Goal: Task Accomplishment & Management: Manage account settings

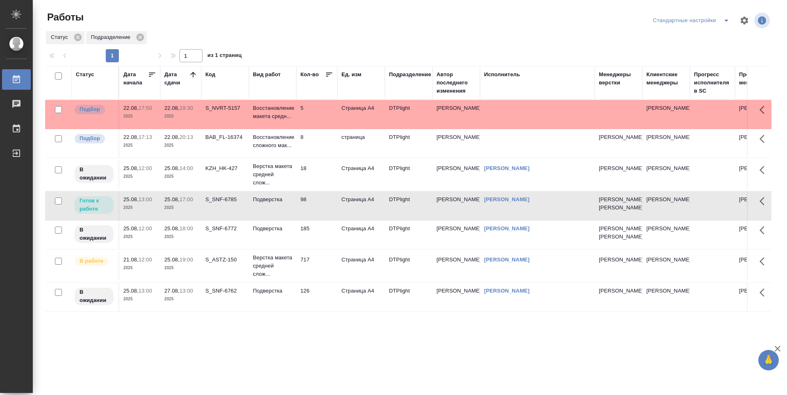
click at [323, 112] on td "5" at bounding box center [316, 114] width 41 height 29
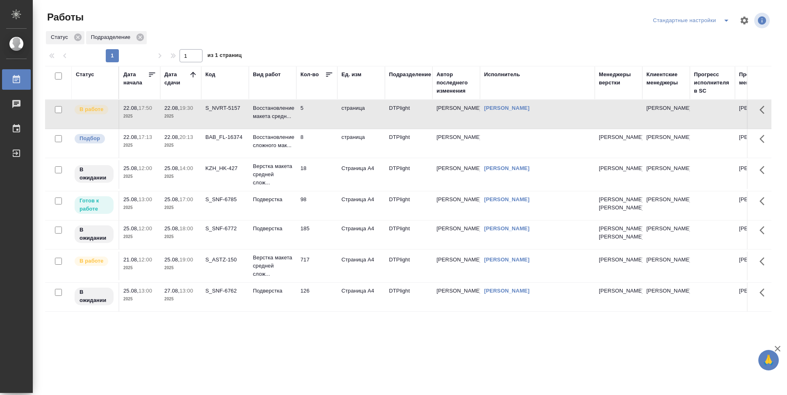
click at [217, 129] on td "KZH_HK-427" at bounding box center [225, 114] width 48 height 29
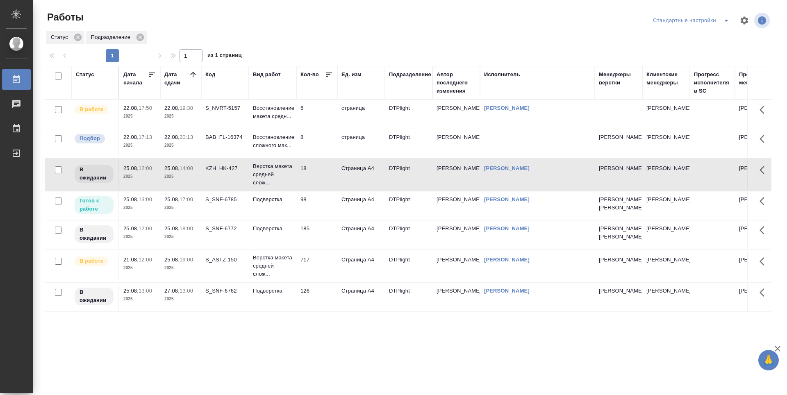
click at [323, 129] on td "98" at bounding box center [316, 114] width 41 height 29
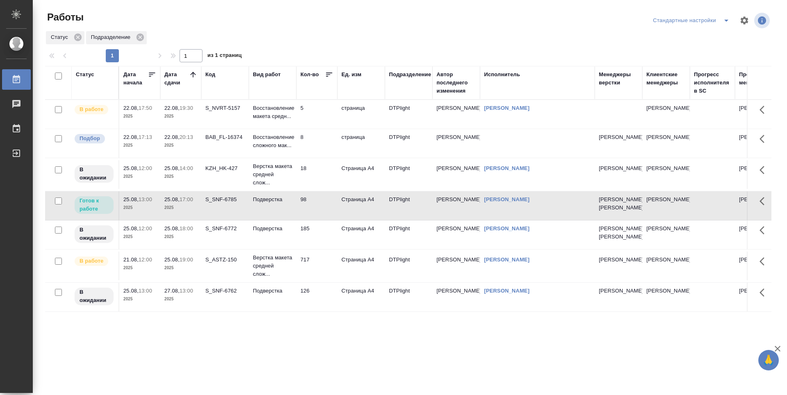
click at [321, 129] on td "717" at bounding box center [316, 114] width 41 height 29
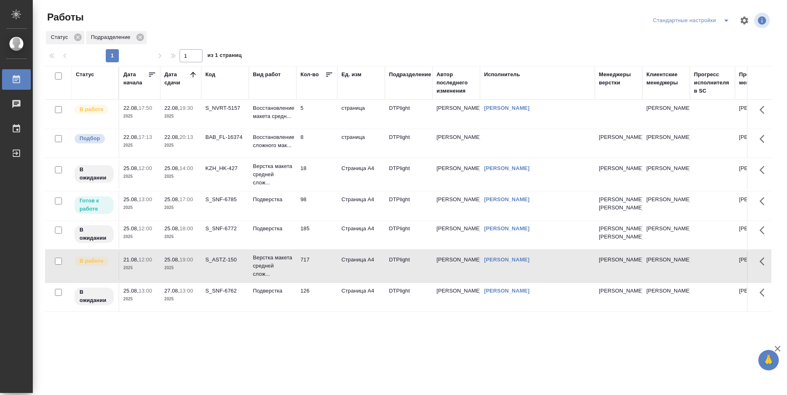
click at [327, 129] on td "126" at bounding box center [316, 114] width 41 height 29
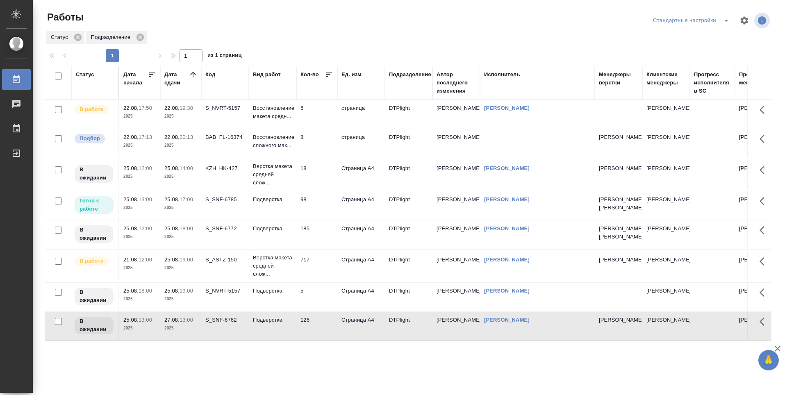
click at [315, 129] on td "98" at bounding box center [316, 114] width 41 height 29
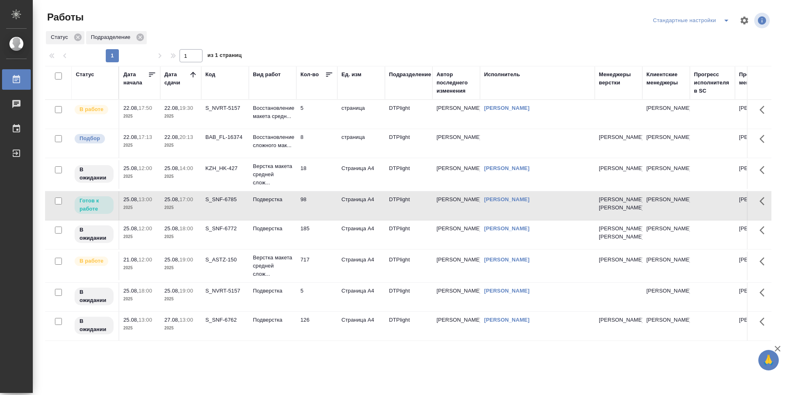
click at [192, 72] on icon at bounding box center [193, 75] width 8 height 8
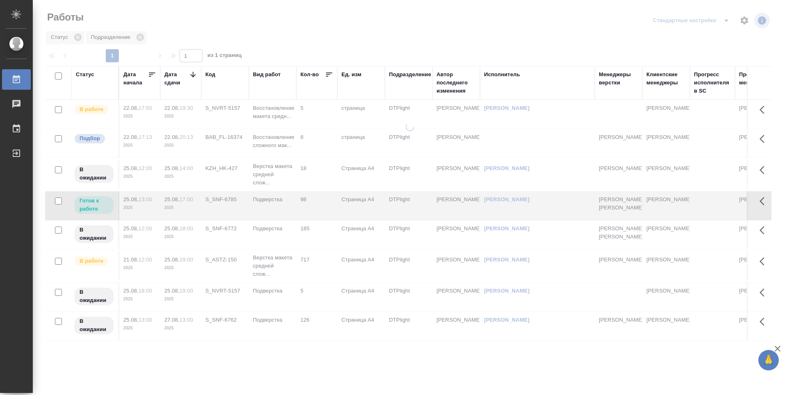
click at [192, 72] on icon at bounding box center [193, 75] width 8 height 8
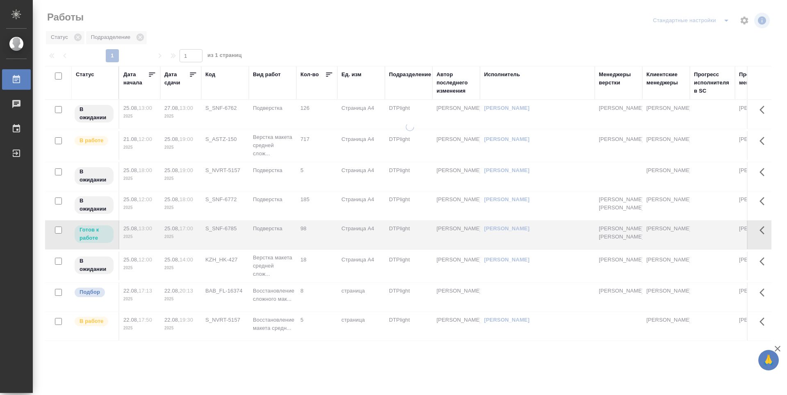
click at [192, 75] on icon at bounding box center [193, 75] width 8 height 8
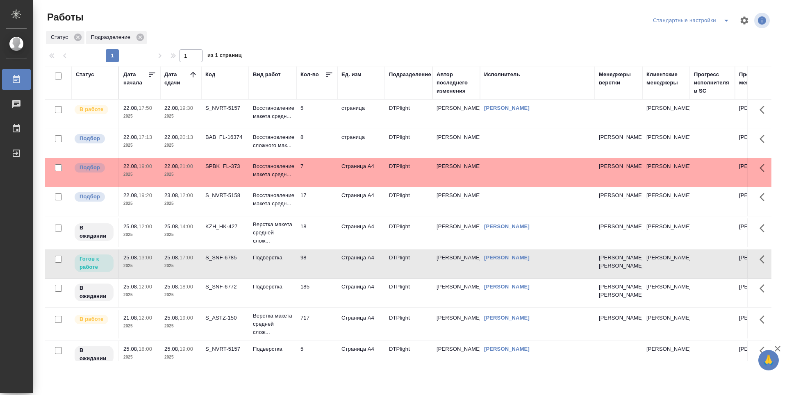
click at [177, 129] on td "23.08, 12:00 2025" at bounding box center [180, 114] width 41 height 29
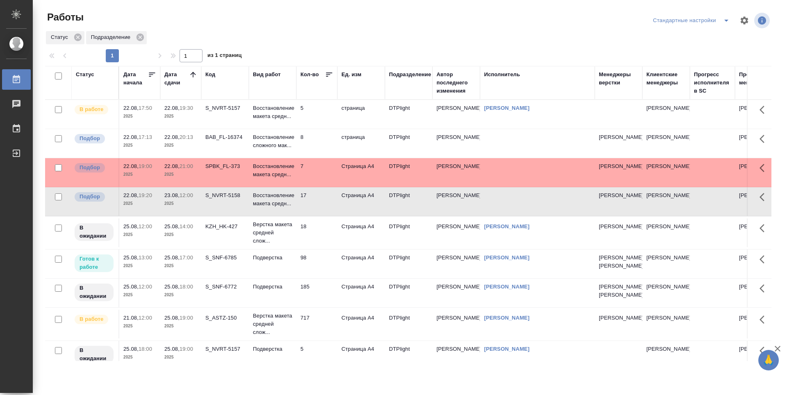
click at [222, 129] on td "S_NVRT-5158" at bounding box center [225, 114] width 48 height 29
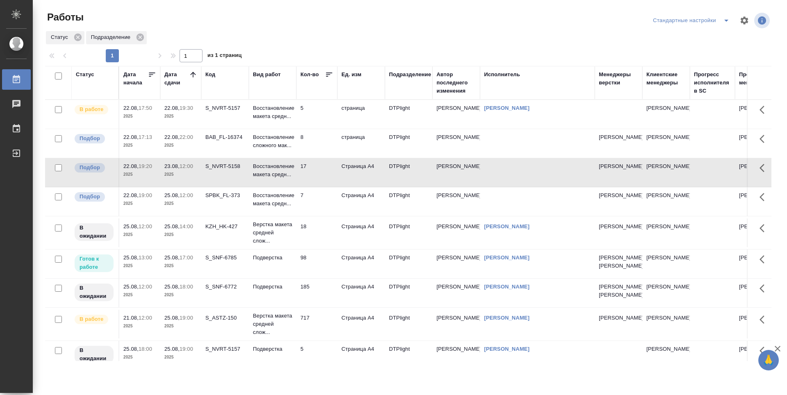
click at [326, 129] on td "18" at bounding box center [316, 114] width 41 height 29
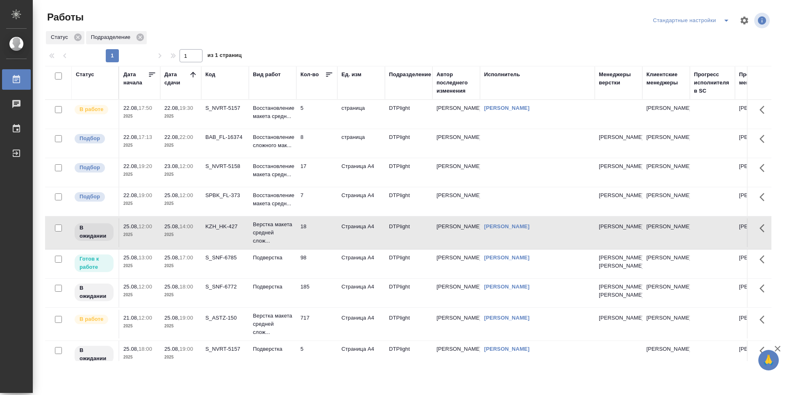
click at [321, 129] on td "98" at bounding box center [316, 114] width 41 height 29
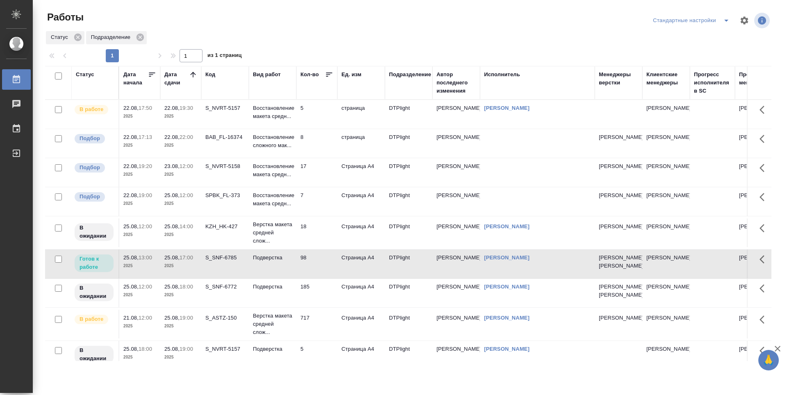
click at [317, 129] on td "185" at bounding box center [316, 114] width 41 height 29
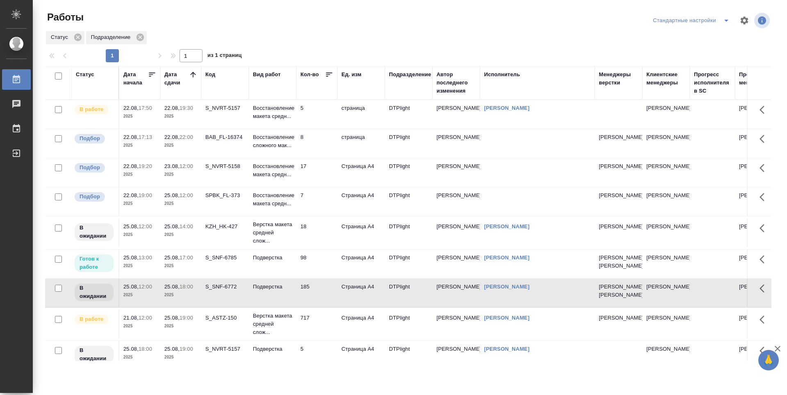
click at [189, 178] on p "2025" at bounding box center [180, 175] width 33 height 8
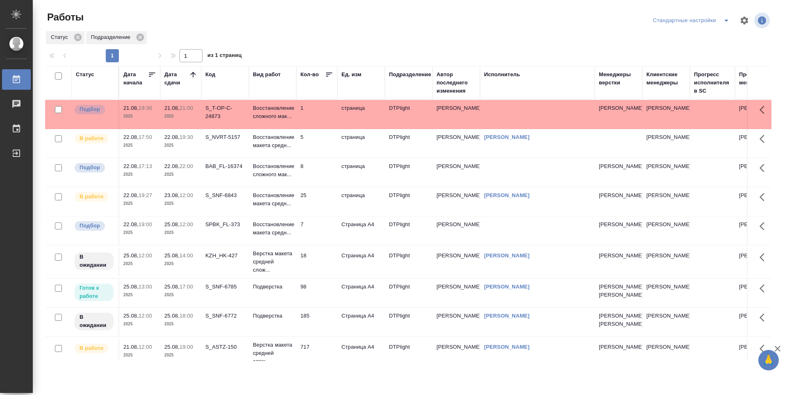
click at [326, 129] on td "18" at bounding box center [316, 114] width 41 height 29
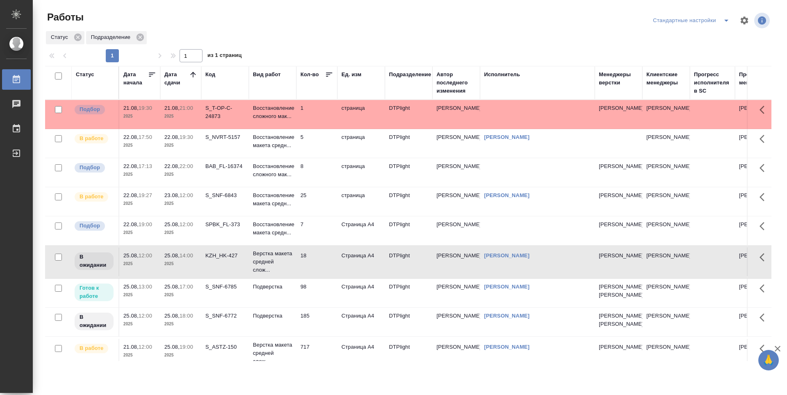
click at [322, 129] on td "98" at bounding box center [316, 114] width 41 height 29
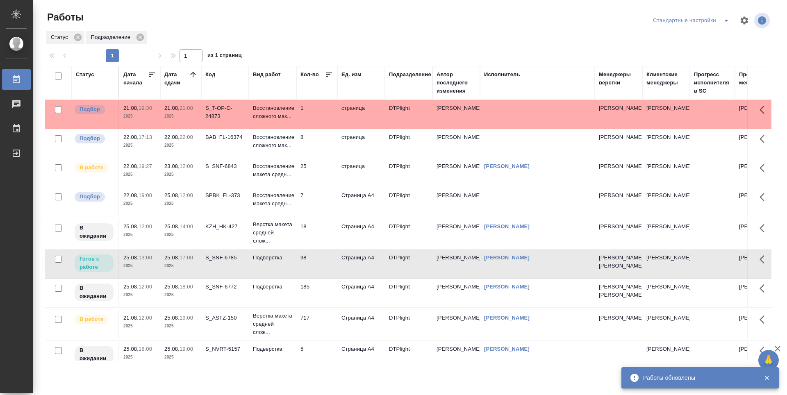
click at [321, 129] on td "25" at bounding box center [316, 114] width 41 height 29
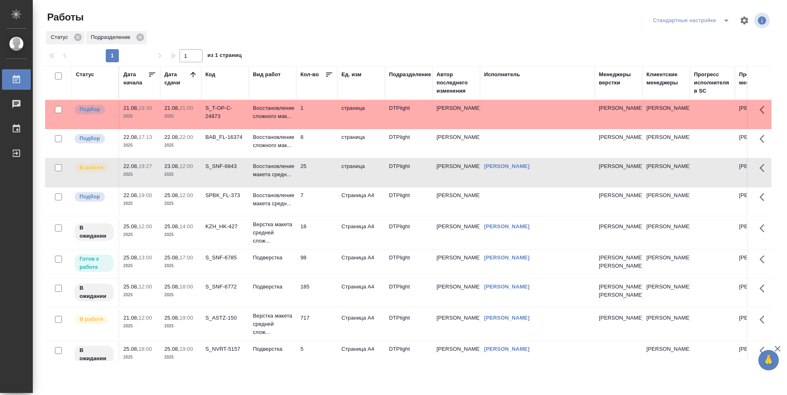
click at [318, 129] on td "8" at bounding box center [316, 114] width 41 height 29
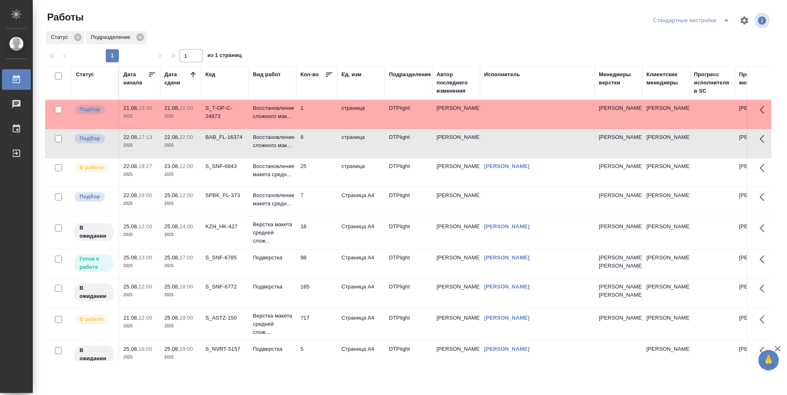
click at [317, 129] on td "25" at bounding box center [316, 114] width 41 height 29
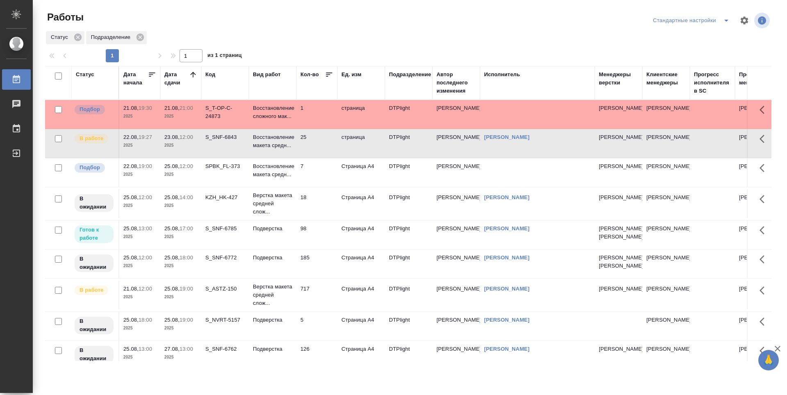
click at [318, 129] on td "18" at bounding box center [316, 114] width 41 height 29
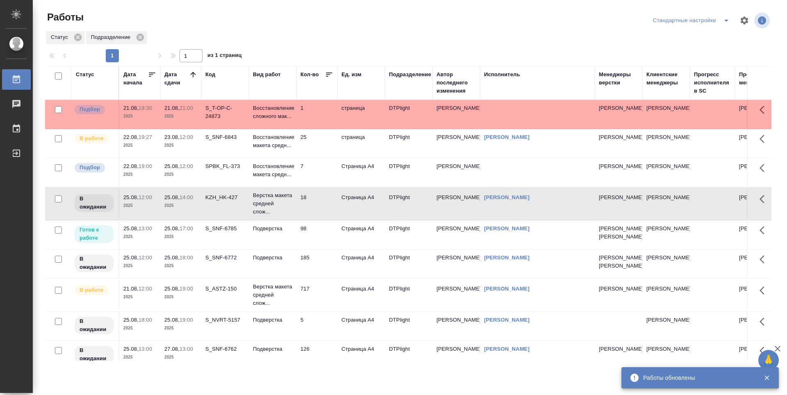
click at [314, 129] on td "25" at bounding box center [316, 114] width 41 height 29
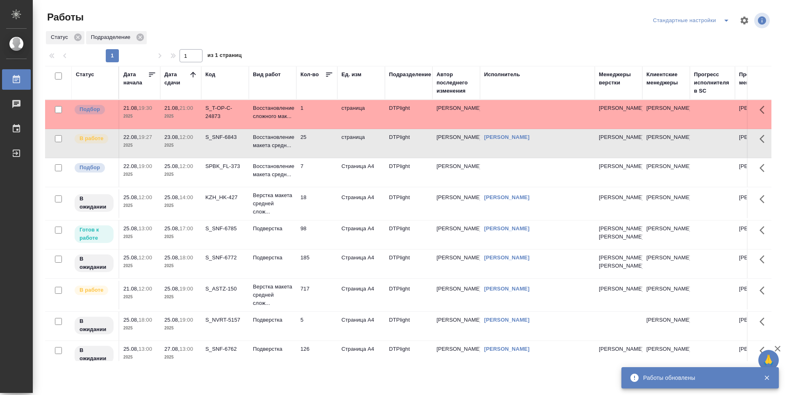
click at [322, 129] on td "18" at bounding box center [316, 114] width 41 height 29
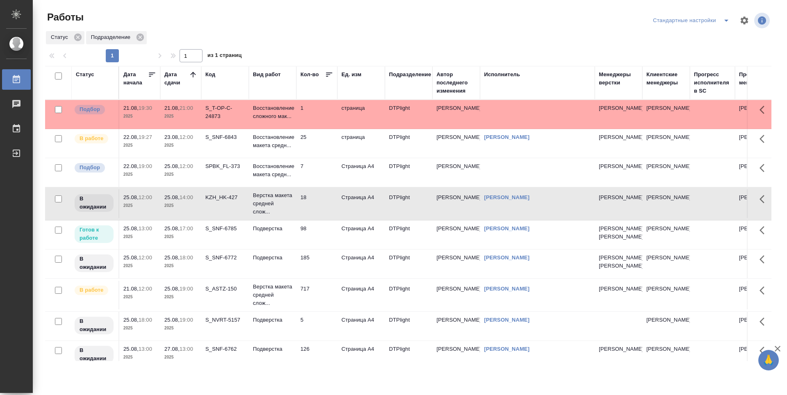
click at [324, 129] on td "7" at bounding box center [316, 114] width 41 height 29
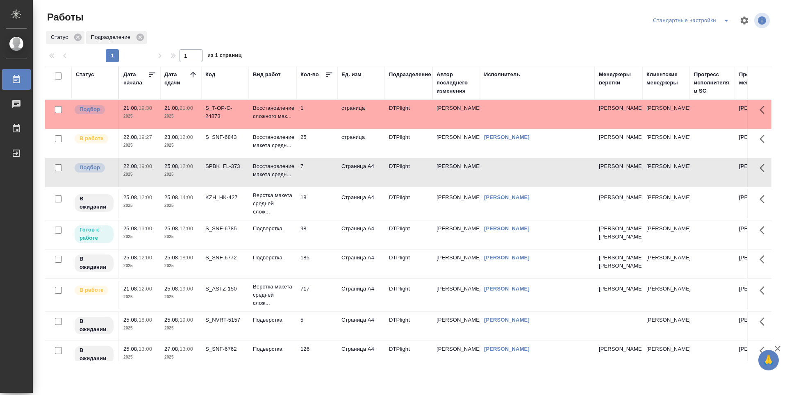
click at [320, 129] on td "25" at bounding box center [316, 114] width 41 height 29
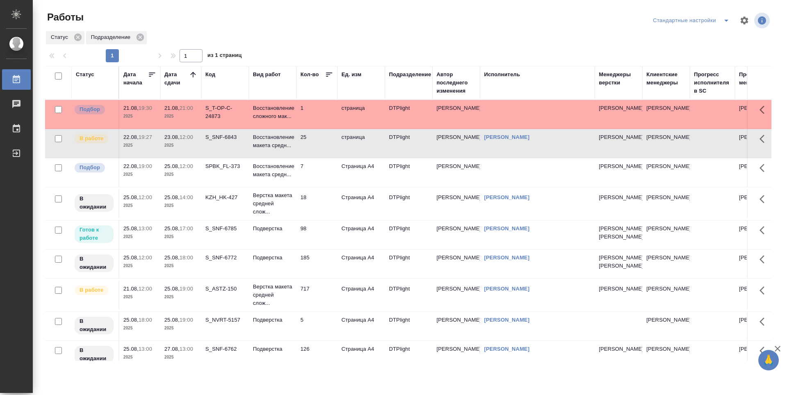
click at [313, 129] on td "18" at bounding box center [316, 114] width 41 height 29
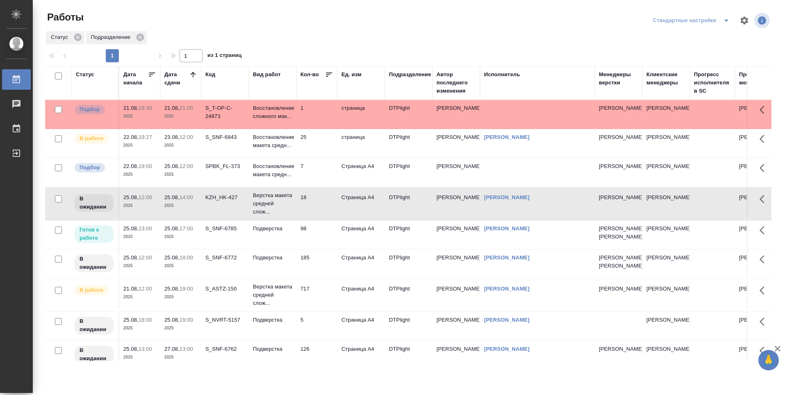
click at [317, 129] on td "25" at bounding box center [316, 114] width 41 height 29
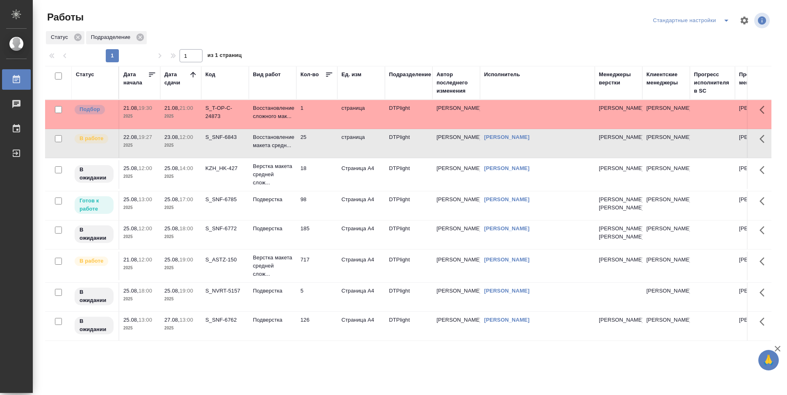
click at [194, 75] on icon at bounding box center [193, 75] width 8 height 8
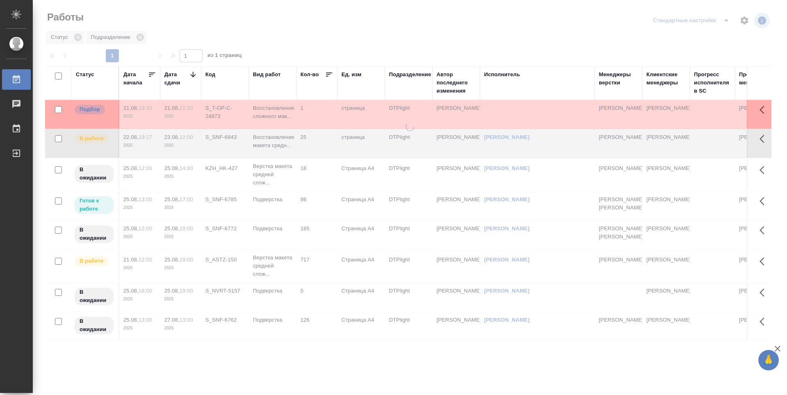
click at [194, 75] on icon at bounding box center [193, 75] width 8 height 8
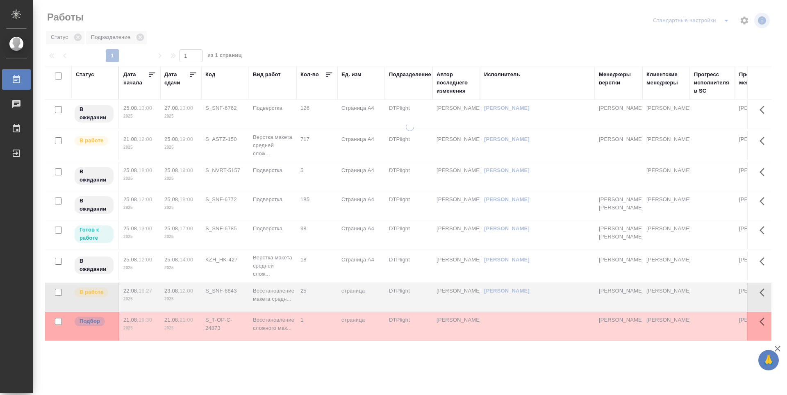
click at [194, 75] on icon at bounding box center [193, 75] width 8 height 8
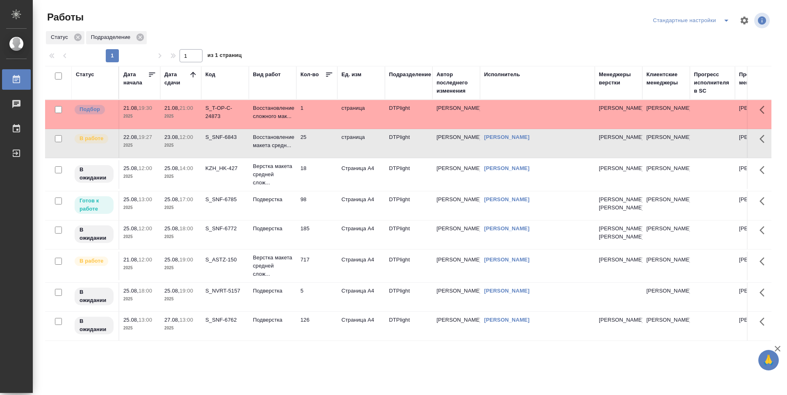
click at [334, 129] on td "18" at bounding box center [316, 114] width 41 height 29
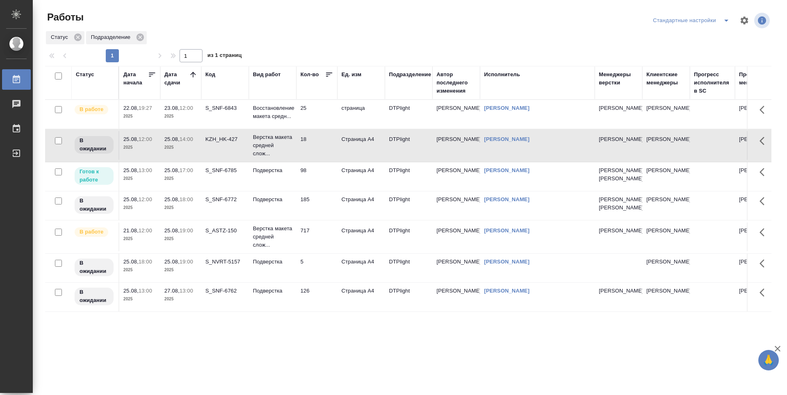
click at [324, 191] on tr "Готов к работе 25.08, 13:00 2025 25.08, 17:00 2025 S_SNF-6785 Подверстка 98 Стр…" at bounding box center [426, 176] width 762 height 29
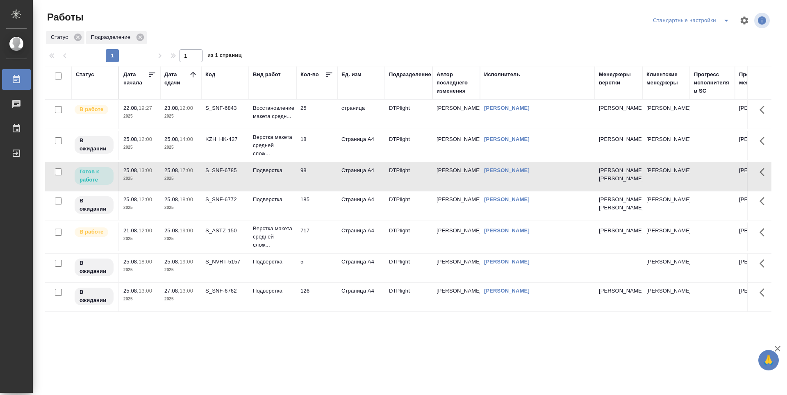
click at [318, 129] on td "717" at bounding box center [316, 114] width 41 height 29
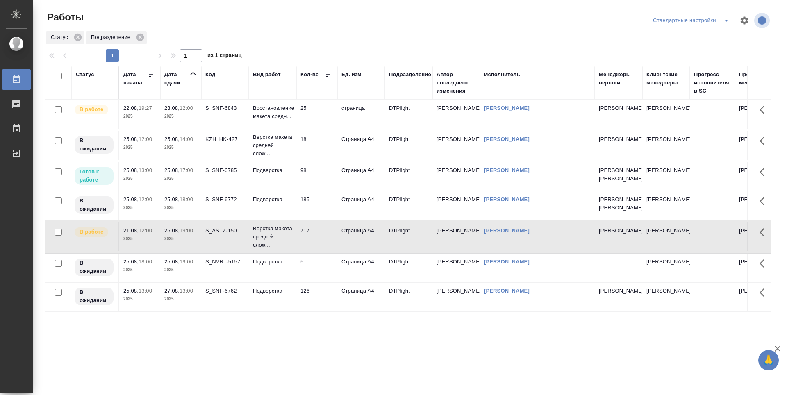
click at [316, 129] on td "185" at bounding box center [316, 114] width 41 height 29
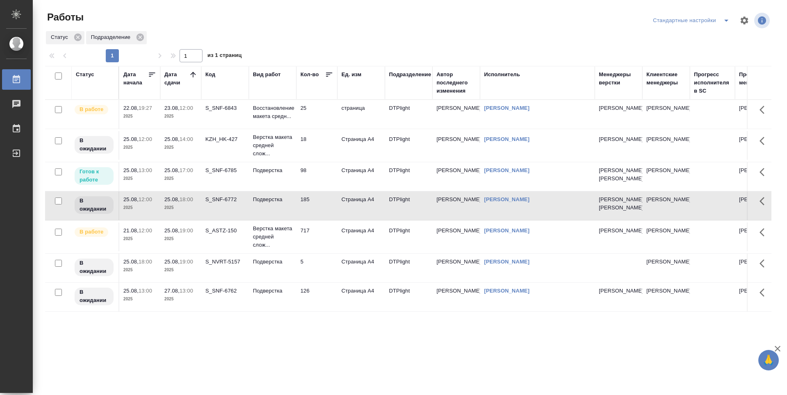
click at [319, 129] on td "98" at bounding box center [316, 114] width 41 height 29
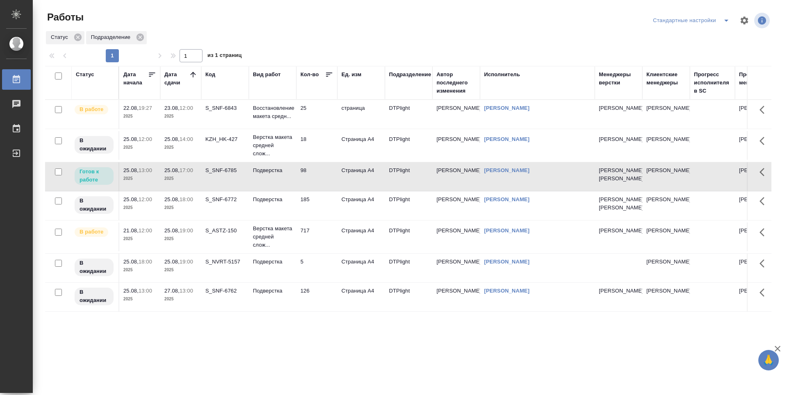
click at [317, 129] on td "18" at bounding box center [316, 114] width 41 height 29
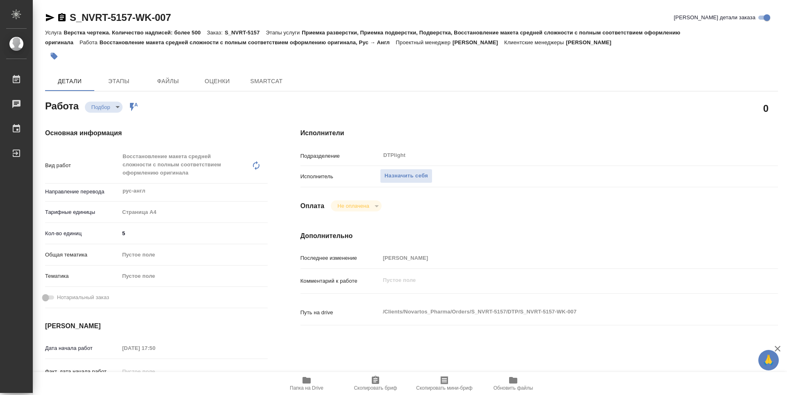
type textarea "x"
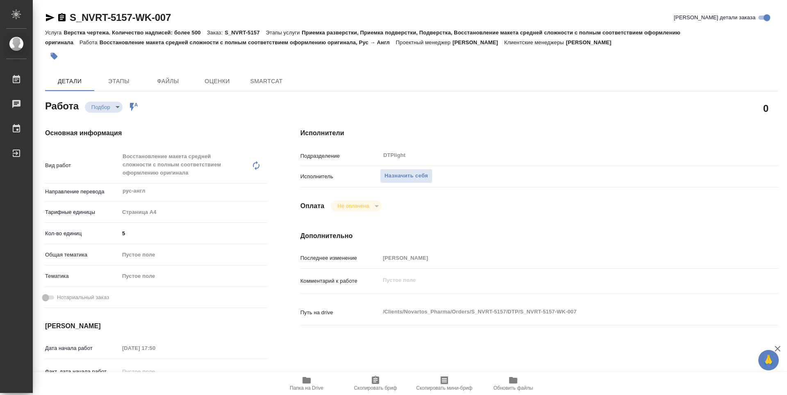
type textarea "x"
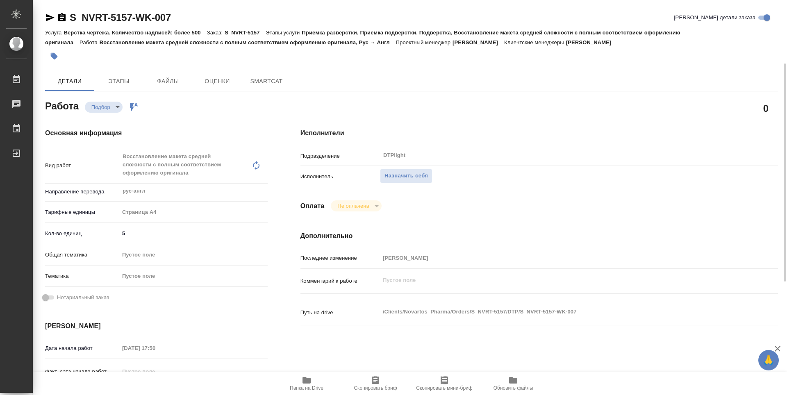
scroll to position [41, 0]
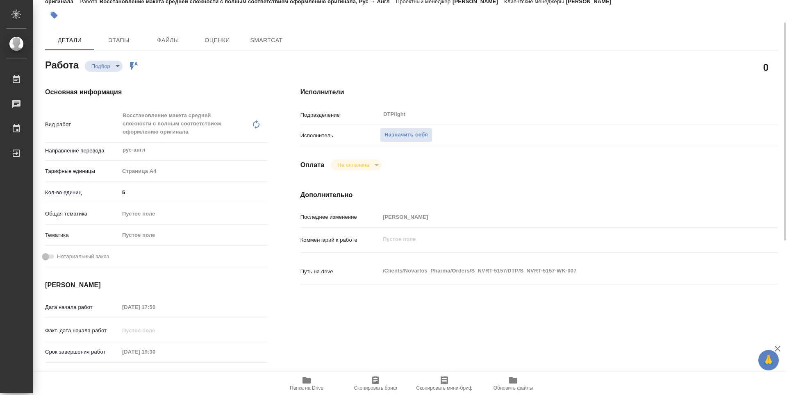
type textarea "x"
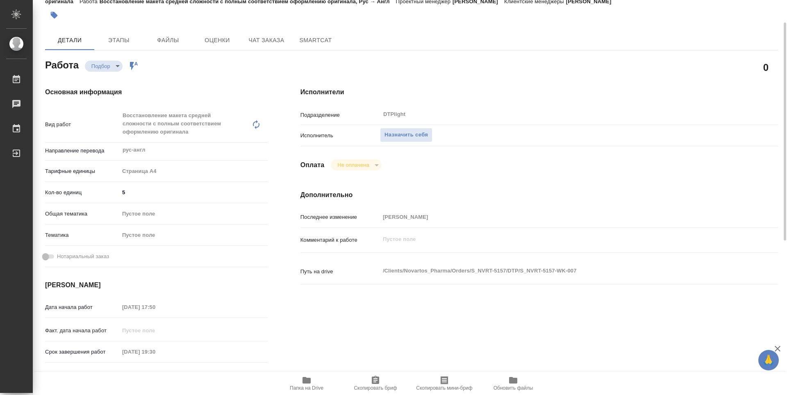
click at [305, 386] on span "Папка на Drive" at bounding box center [307, 388] width 34 height 6
type textarea "x"
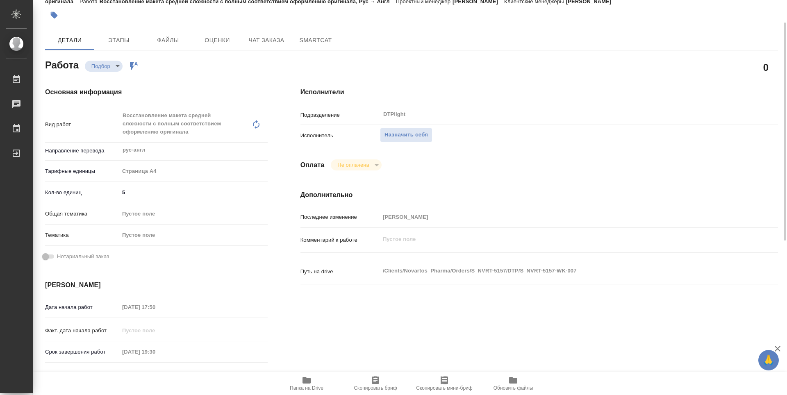
type textarea "x"
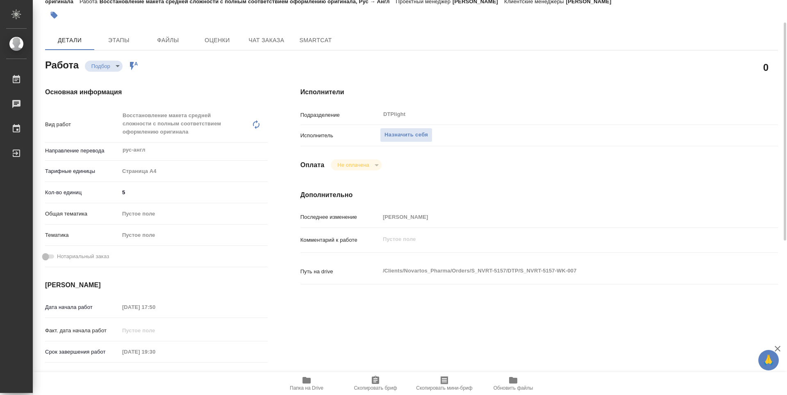
type textarea "x"
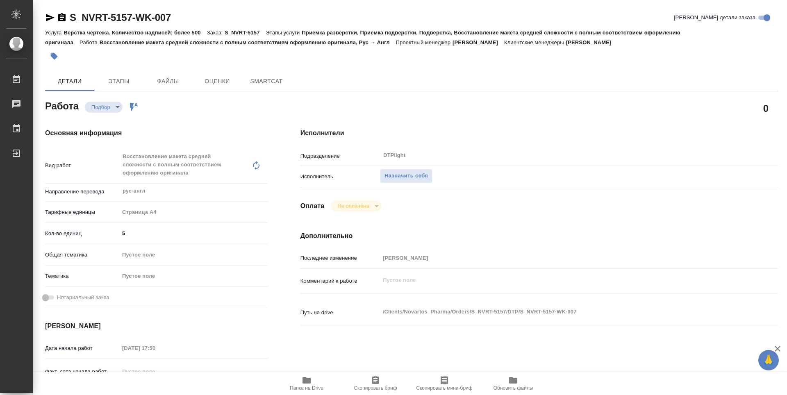
type textarea "x"
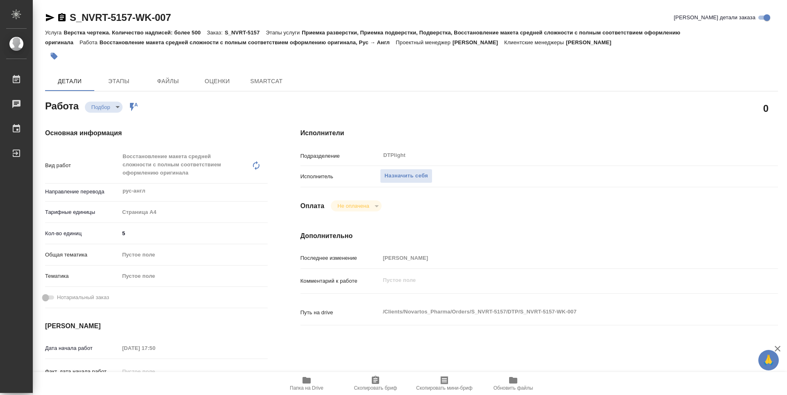
type textarea "x"
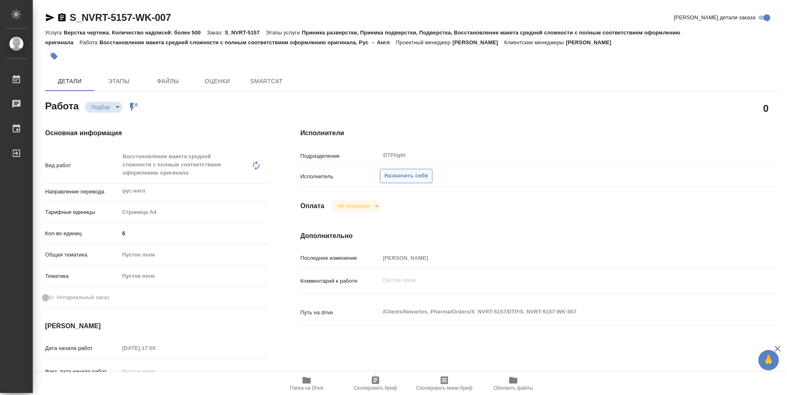
type textarea "x"
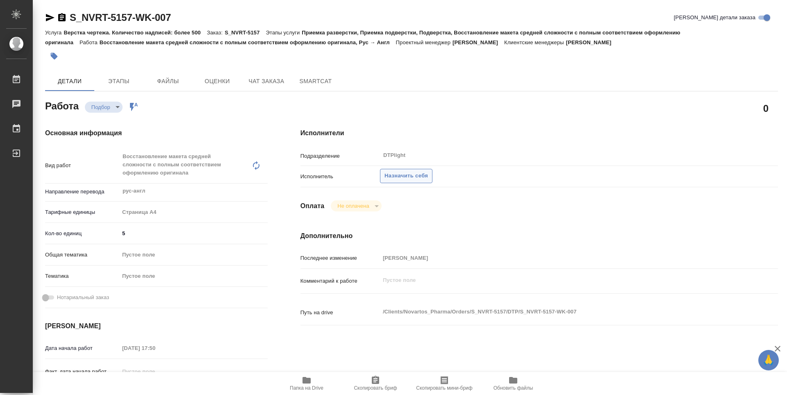
click at [415, 175] on span "Назначить себя" at bounding box center [406, 175] width 43 height 9
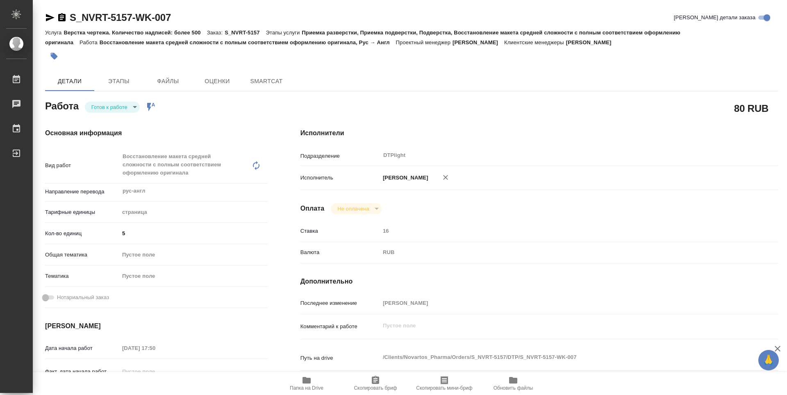
type textarea "x"
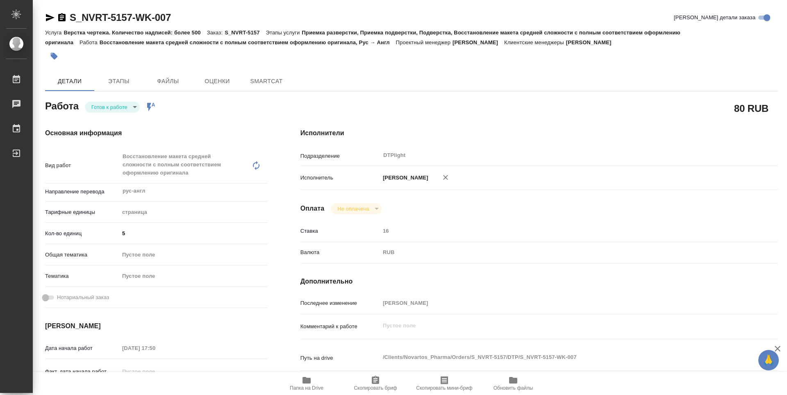
type textarea "x"
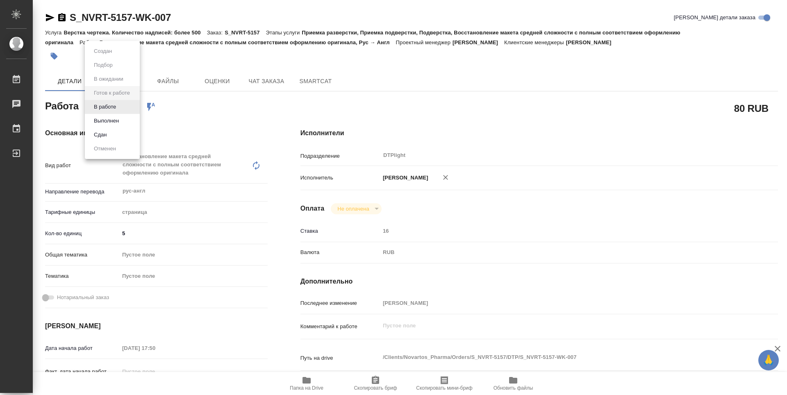
click at [127, 106] on body "🙏 .cls-1 fill:#fff; AWATERA Guselnikov Roman Работы Чаты График Выйти S_NVRT-51…" at bounding box center [393, 197] width 787 height 395
type textarea "x"
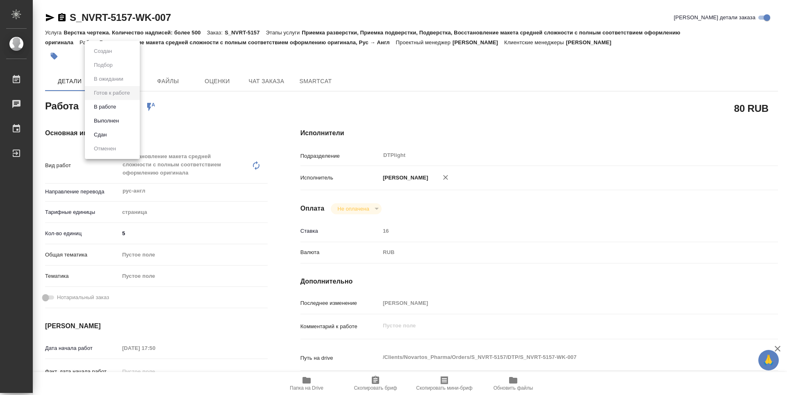
type textarea "x"
click at [105, 112] on li "В работе" at bounding box center [112, 107] width 55 height 14
type textarea "x"
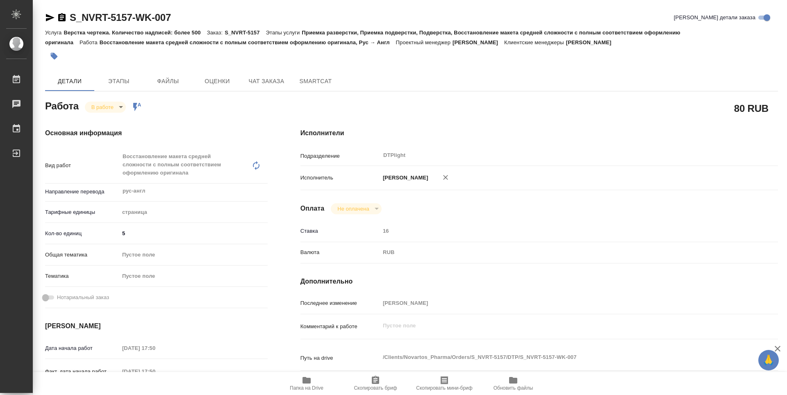
type textarea "x"
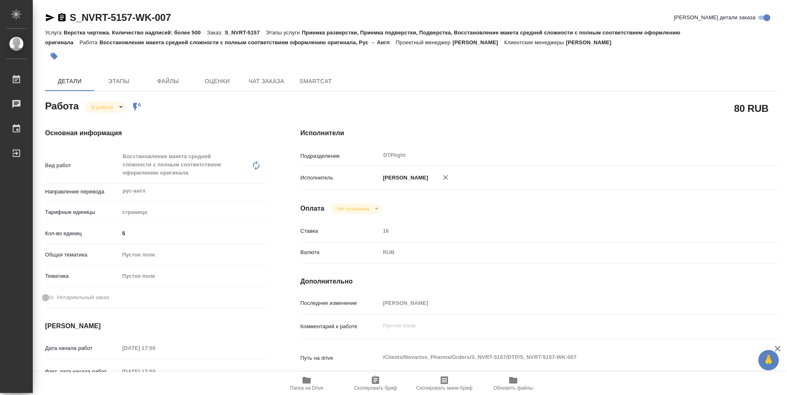
type textarea "x"
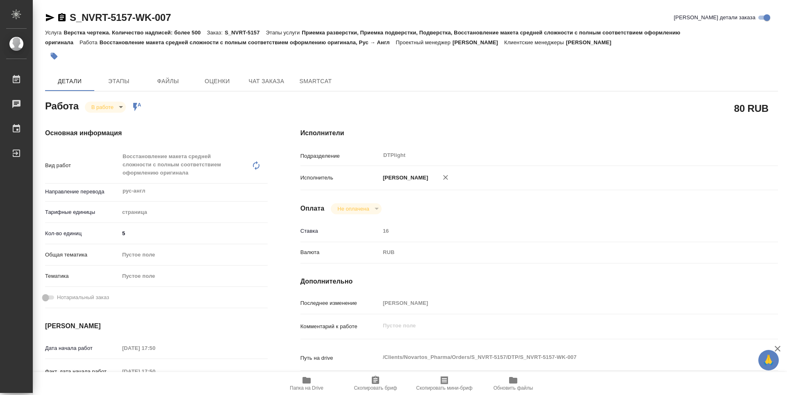
type textarea "x"
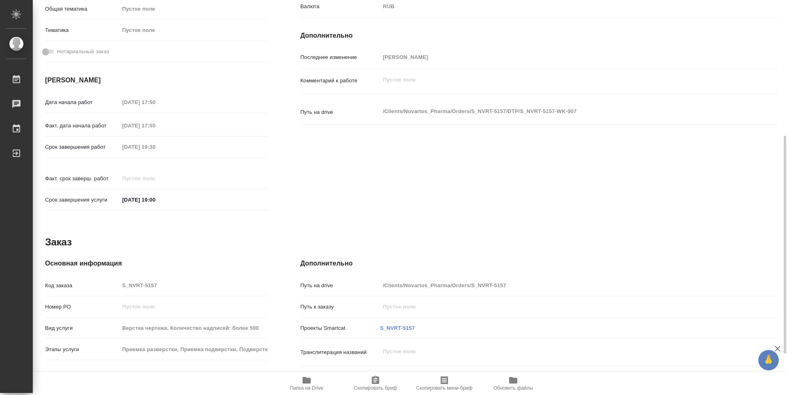
type textarea "x"
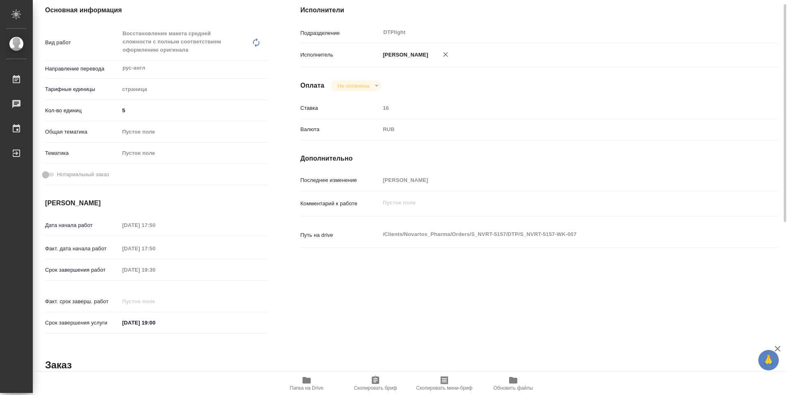
scroll to position [82, 0]
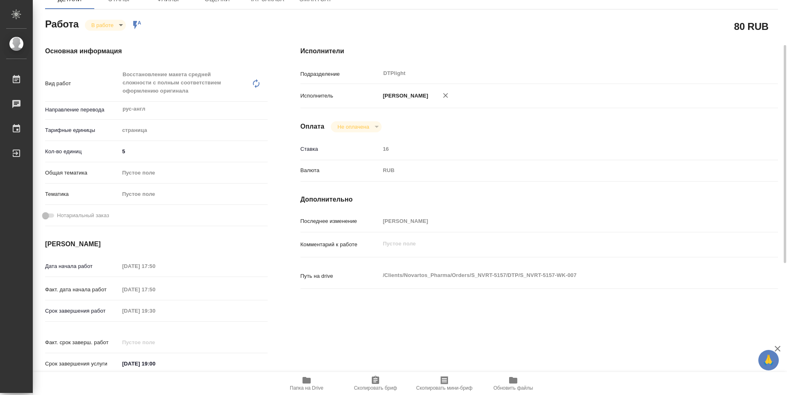
type textarea "x"
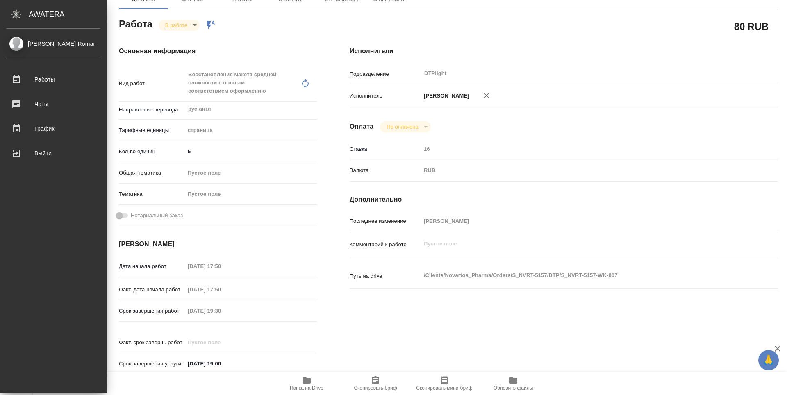
type textarea "x"
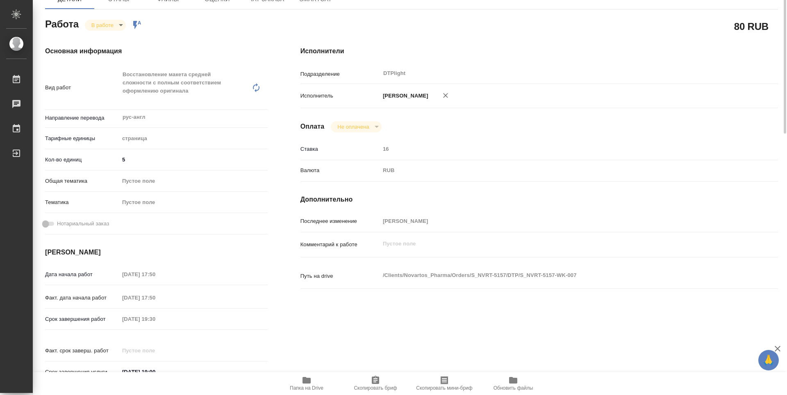
scroll to position [0, 0]
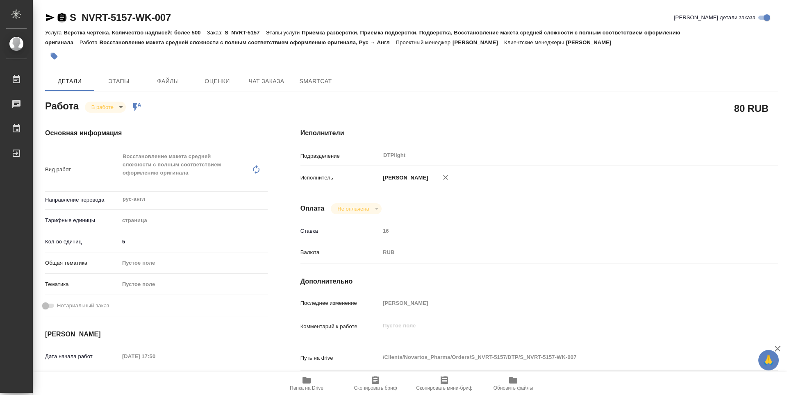
click at [59, 19] on icon "button" at bounding box center [61, 17] width 7 height 8
type textarea "x"
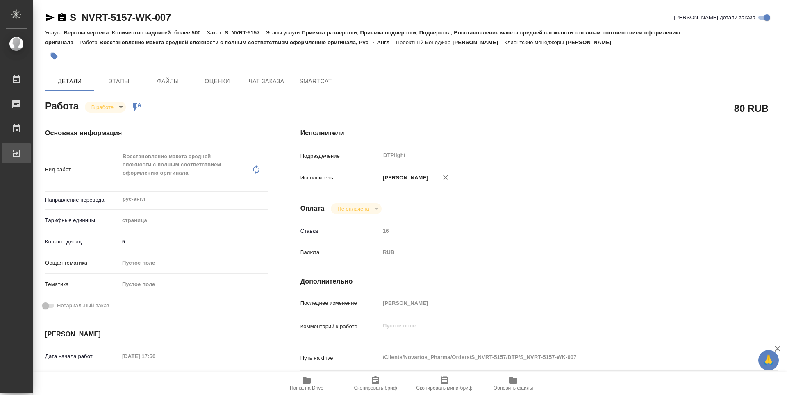
type textarea "x"
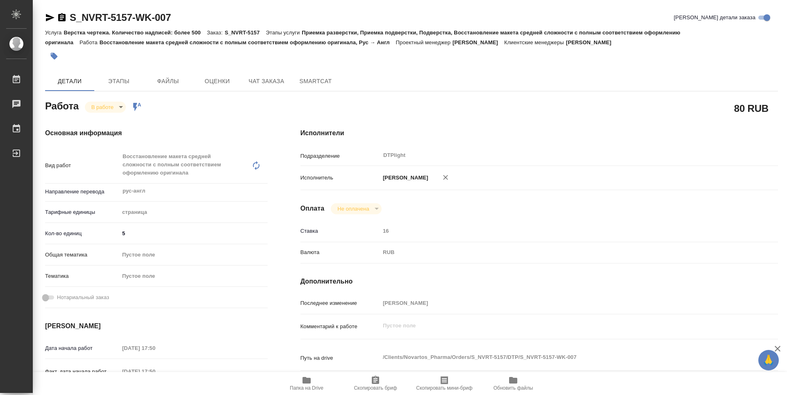
click at [249, 106] on div "Работа В работе inProgress Работа включена в последовательность" at bounding box center [156, 105] width 223 height 15
click at [303, 384] on icon "button" at bounding box center [307, 380] width 8 height 7
click at [119, 104] on body "🙏 .cls-1 fill:#fff; AWATERA Guselnikov Roman Работы 0 Чаты График Выйти S_NVRT-…" at bounding box center [393, 197] width 787 height 395
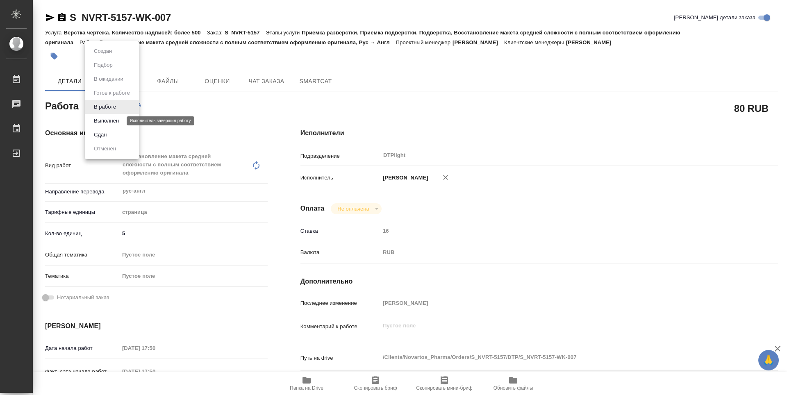
click at [98, 117] on button "Выполнен" at bounding box center [106, 120] width 30 height 9
type textarea "x"
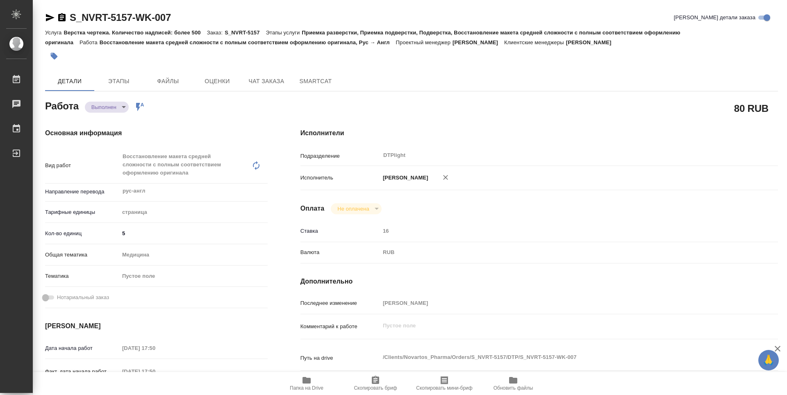
type textarea "x"
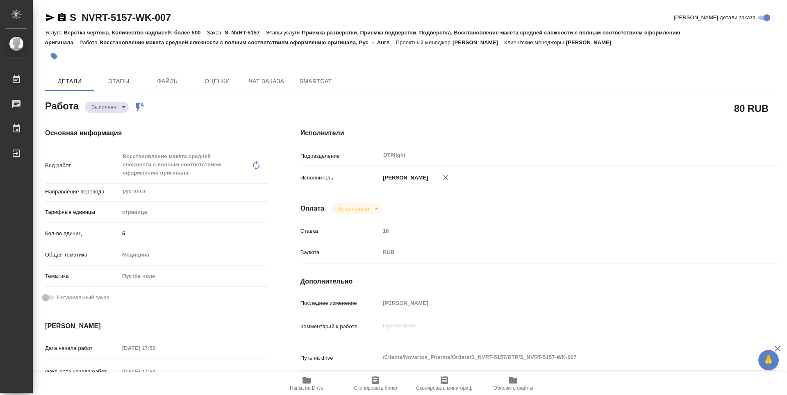
type textarea "x"
click at [124, 105] on body "🙏 .cls-1 fill:#fff; AWATERA Guselnikov Roman Работы 0 Чаты График Выйти S_NVRT-…" at bounding box center [393, 197] width 787 height 395
type textarea "x"
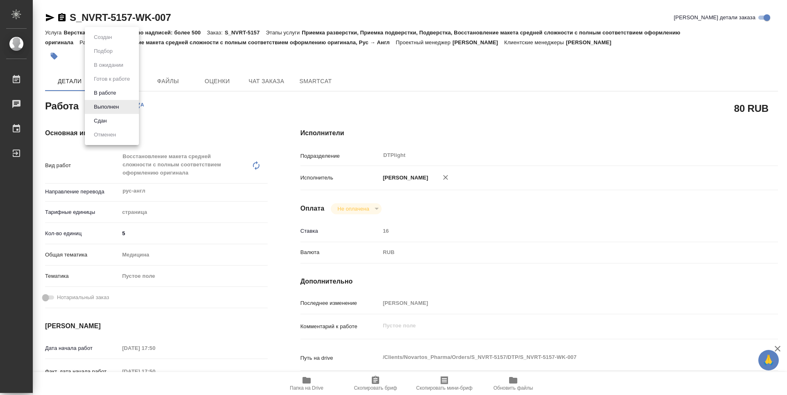
type textarea "x"
click at [103, 122] on button "Сдан" at bounding box center [100, 120] width 18 height 9
type textarea "x"
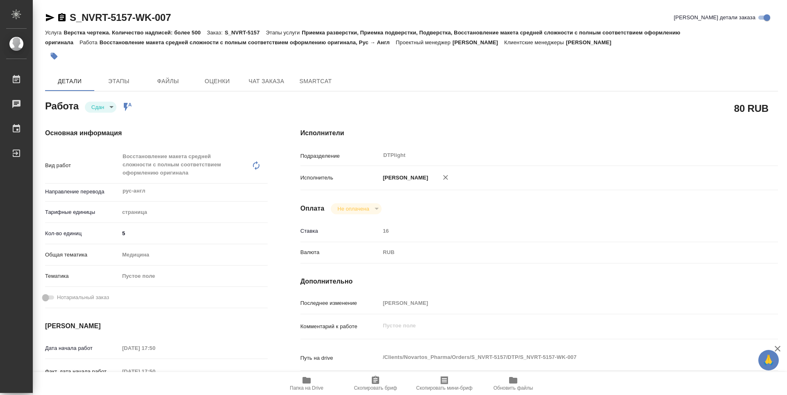
type textarea "x"
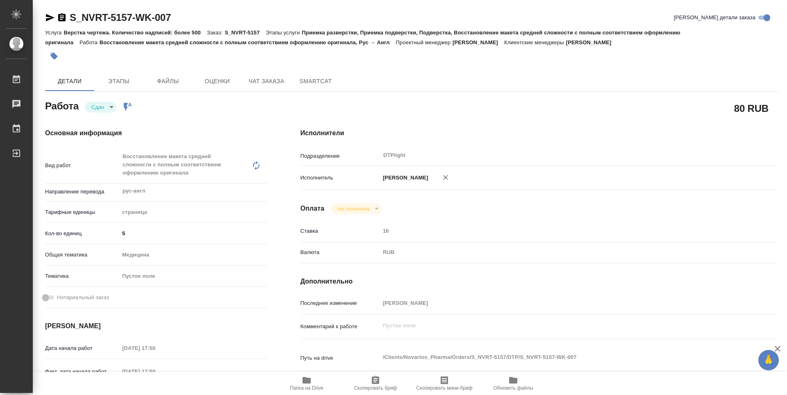
type textarea "x"
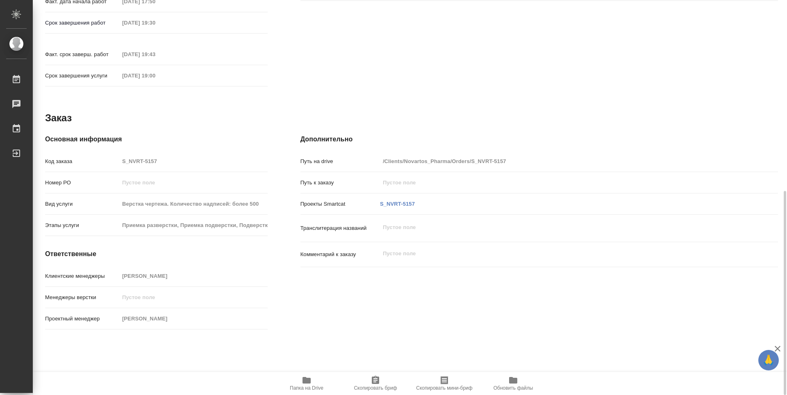
type textarea "x"
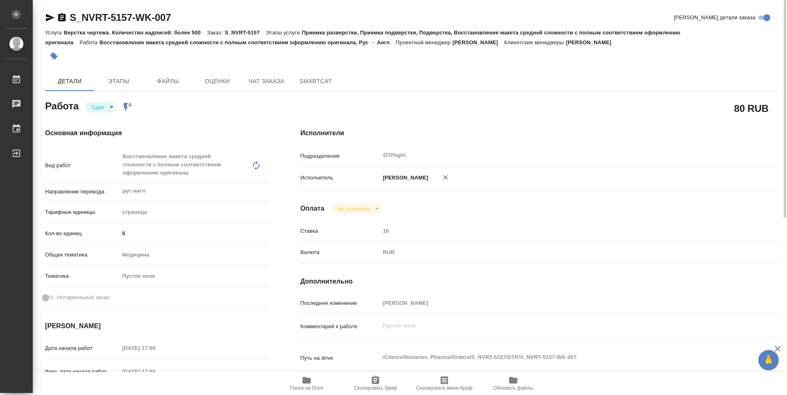
click at [58, 17] on icon "button" at bounding box center [61, 17] width 7 height 8
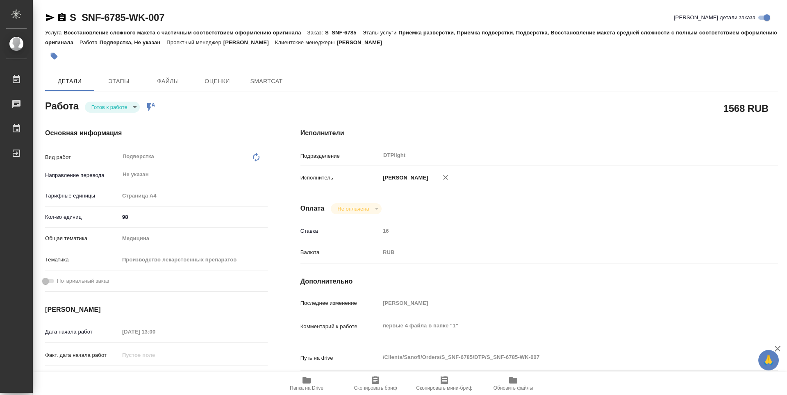
type textarea "x"
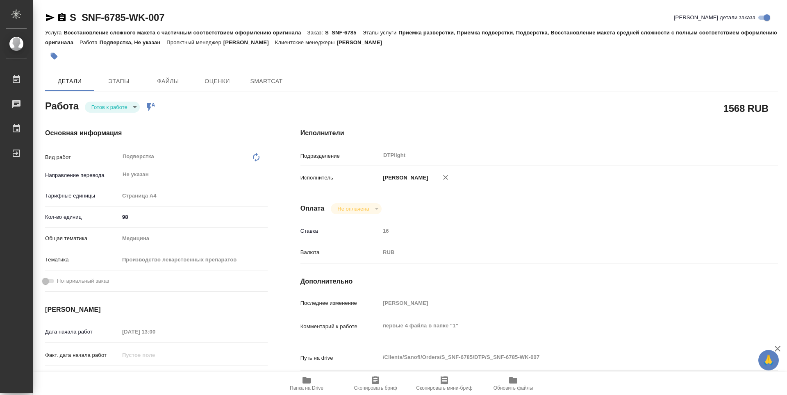
type textarea "x"
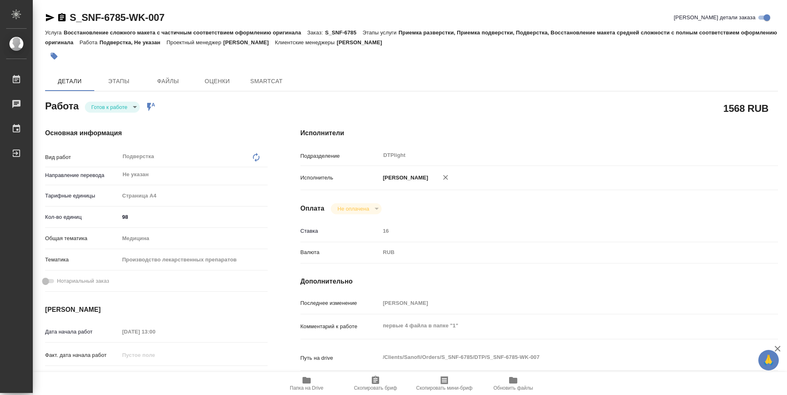
type textarea "x"
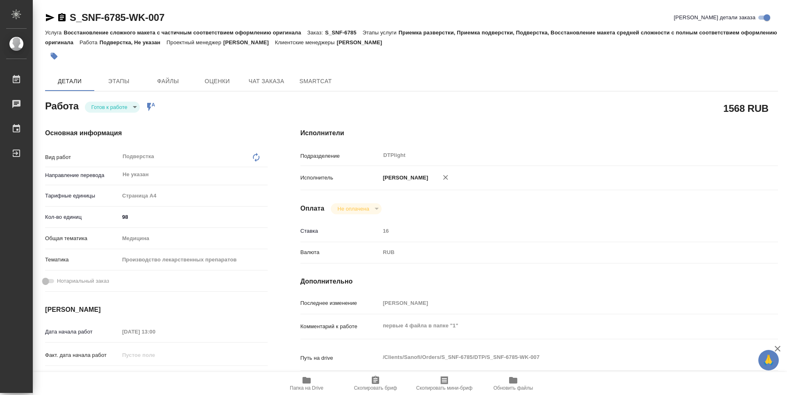
type textarea "x"
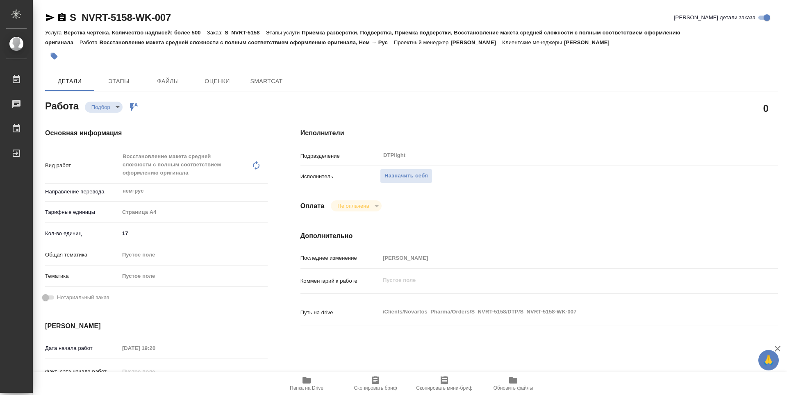
type textarea "x"
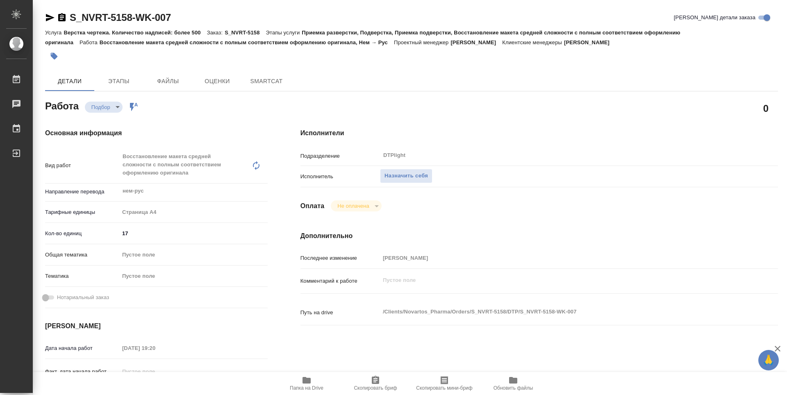
type textarea "x"
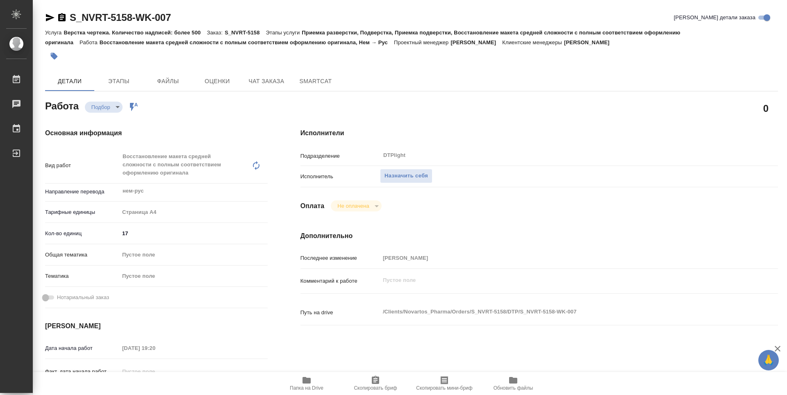
click at [309, 387] on span "Папка на Drive" at bounding box center [307, 388] width 34 height 6
type textarea "x"
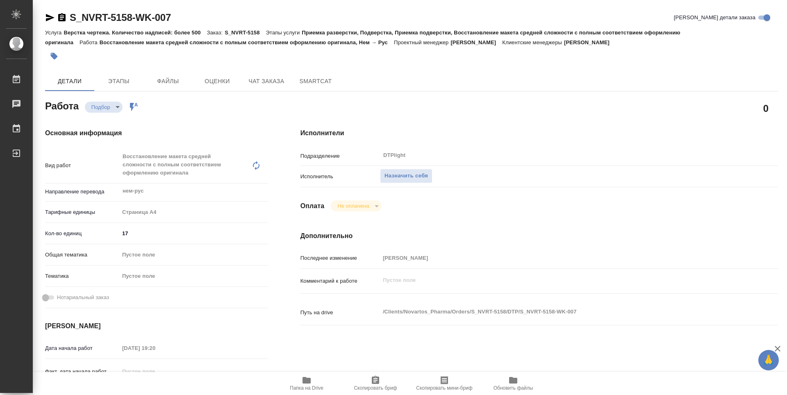
type textarea "x"
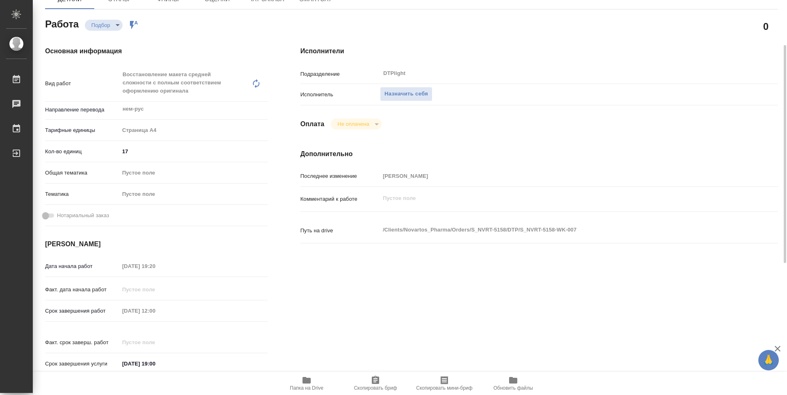
type textarea "x"
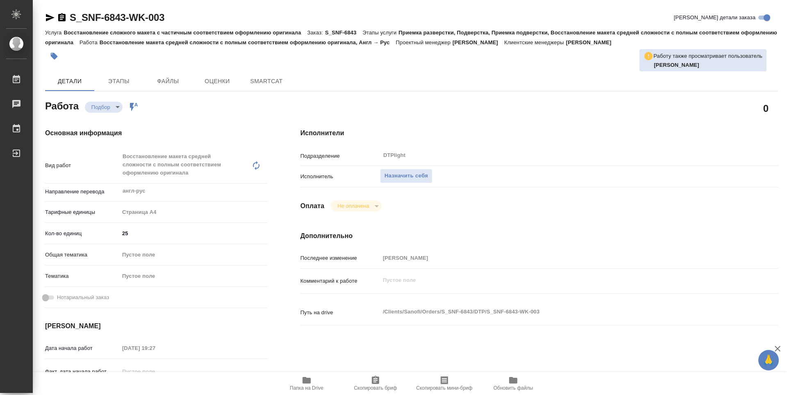
type textarea "x"
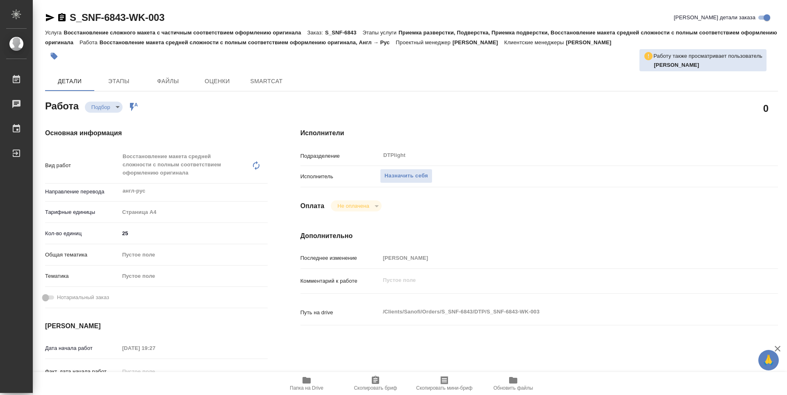
type textarea "x"
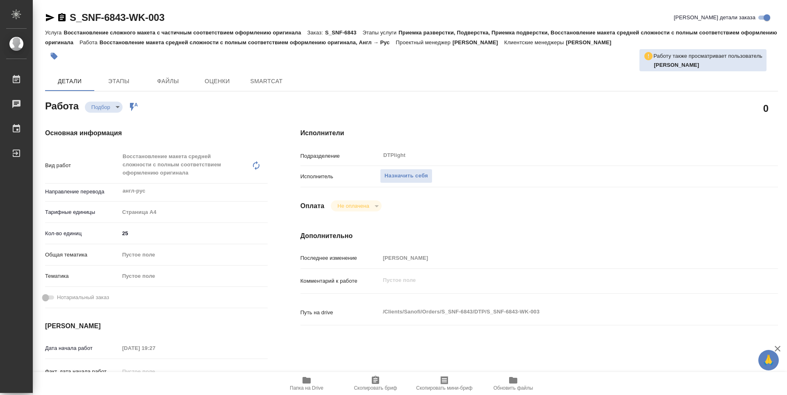
type textarea "x"
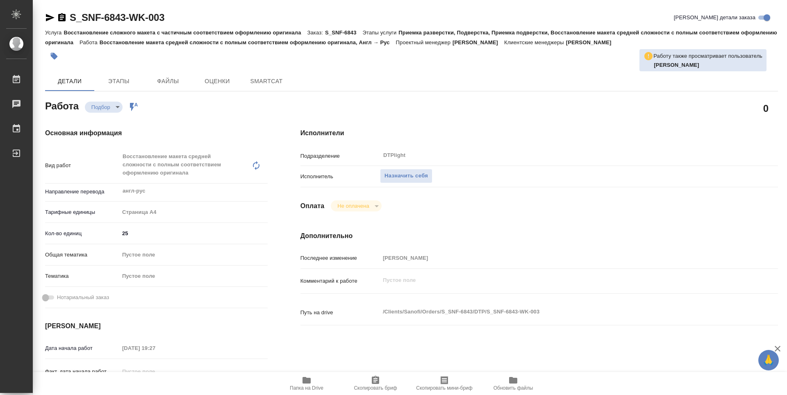
type textarea "x"
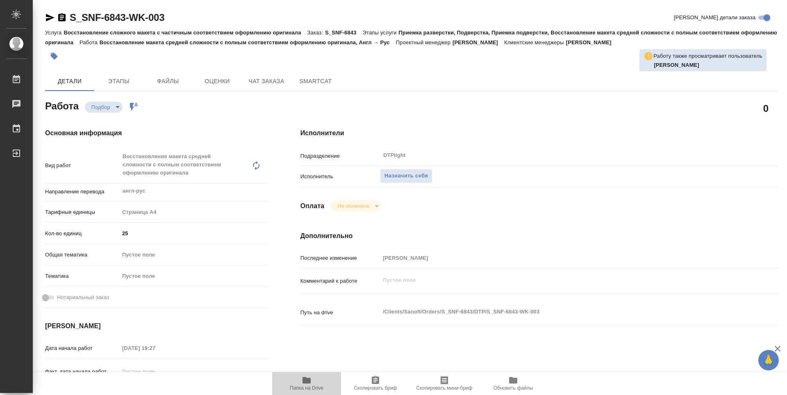
click at [305, 392] on button "Папка на Drive" at bounding box center [306, 383] width 69 height 23
type textarea "x"
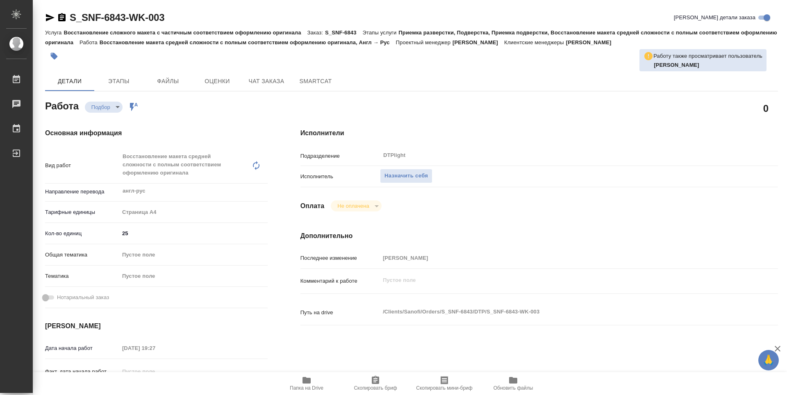
type textarea "x"
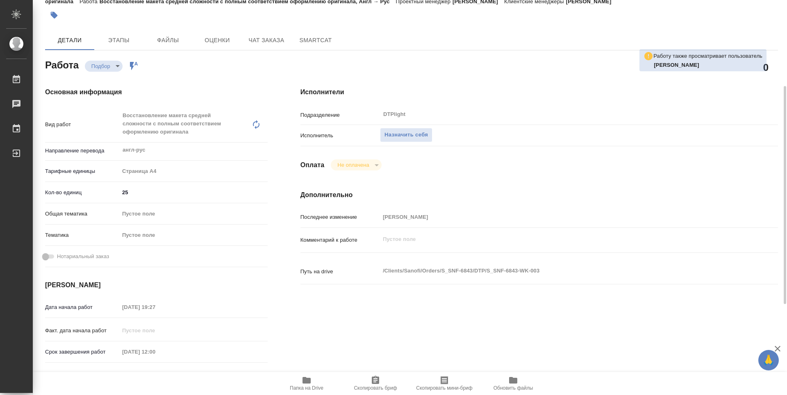
scroll to position [123, 0]
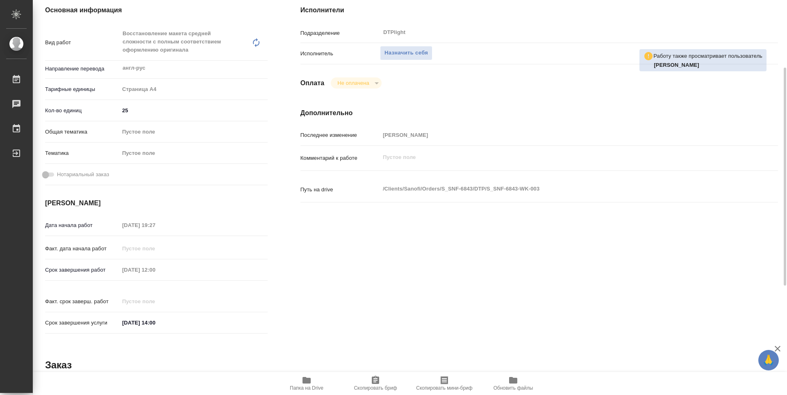
type textarea "x"
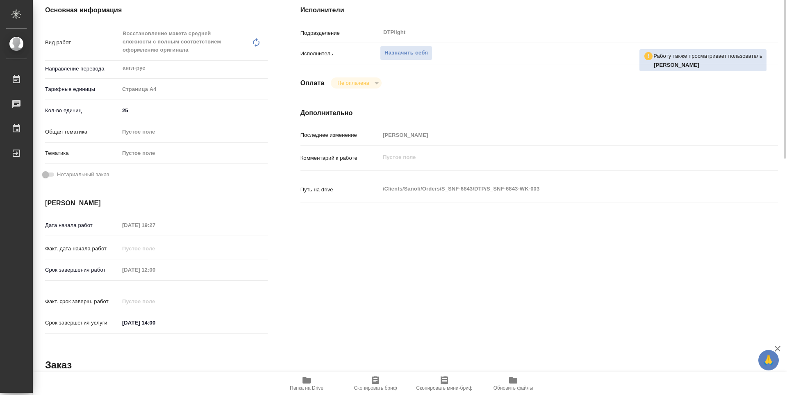
scroll to position [41, 0]
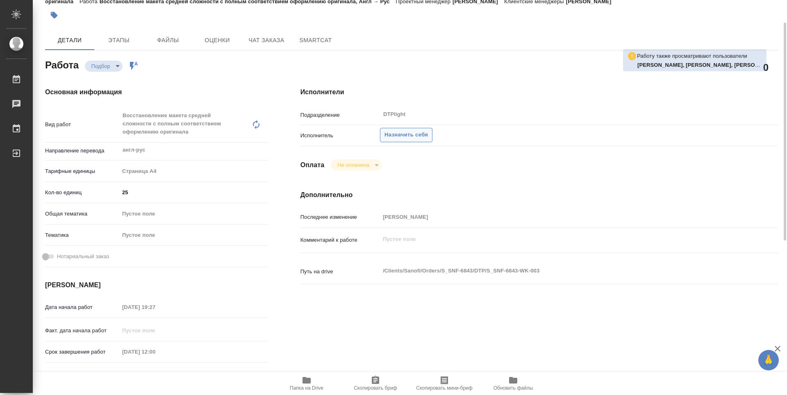
click at [400, 134] on span "Назначить себя" at bounding box center [406, 134] width 43 height 9
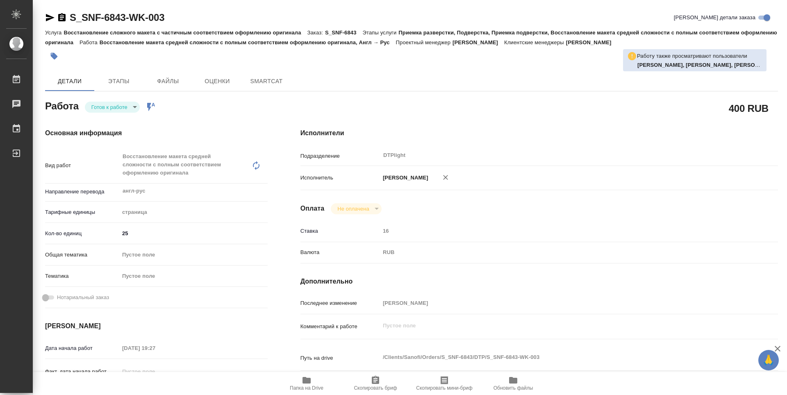
type textarea "x"
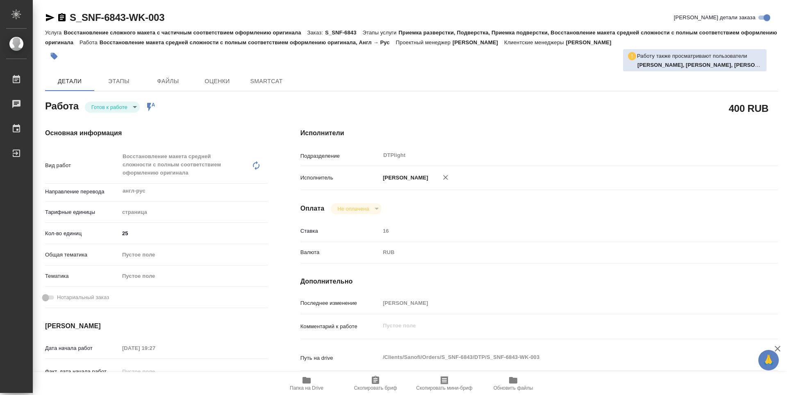
type textarea "x"
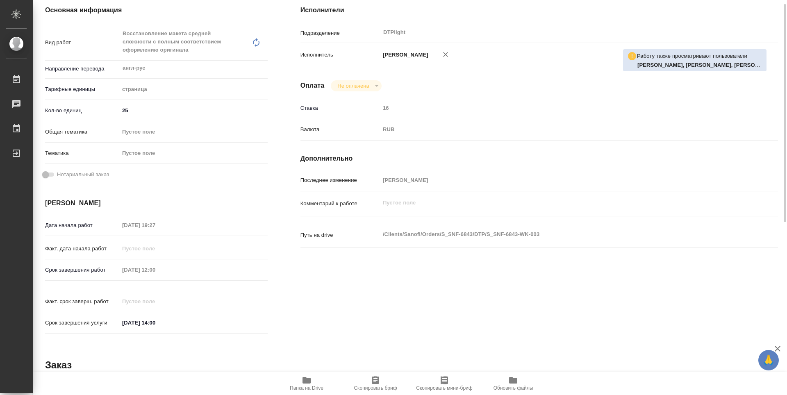
type textarea "x"
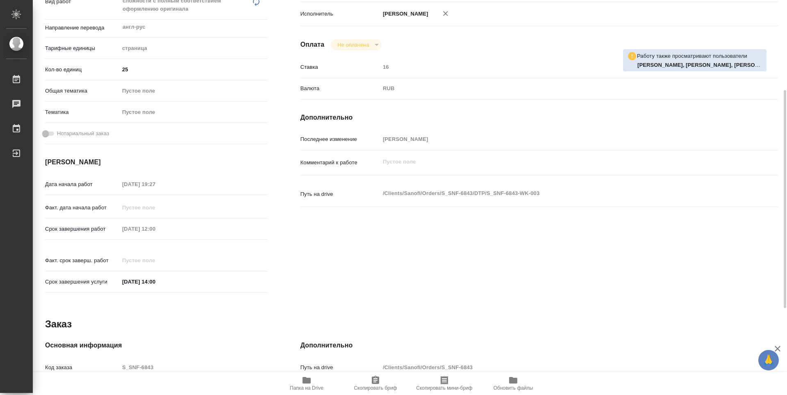
type textarea "x"
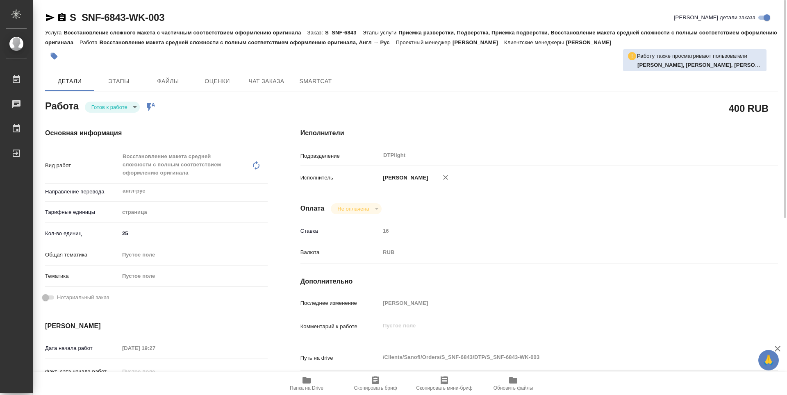
type textarea "x"
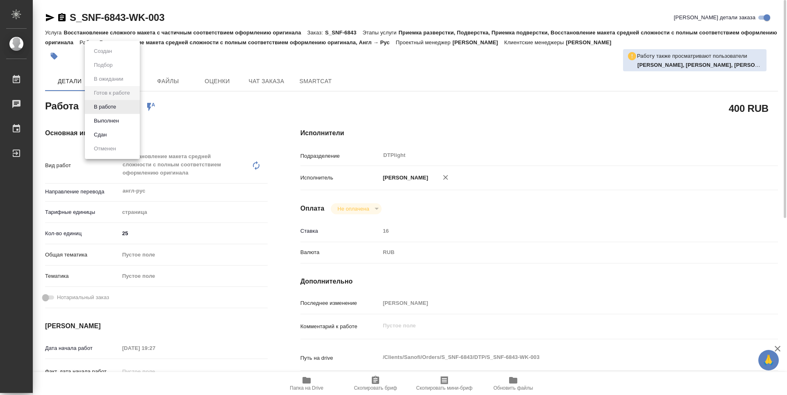
click at [130, 109] on body "🙏 .cls-1 fill:#fff; AWATERA Guselnikov Roman Работы Чаты График Выйти S_SNF-684…" at bounding box center [393, 197] width 787 height 395
click at [98, 107] on button "В работе" at bounding box center [104, 107] width 27 height 9
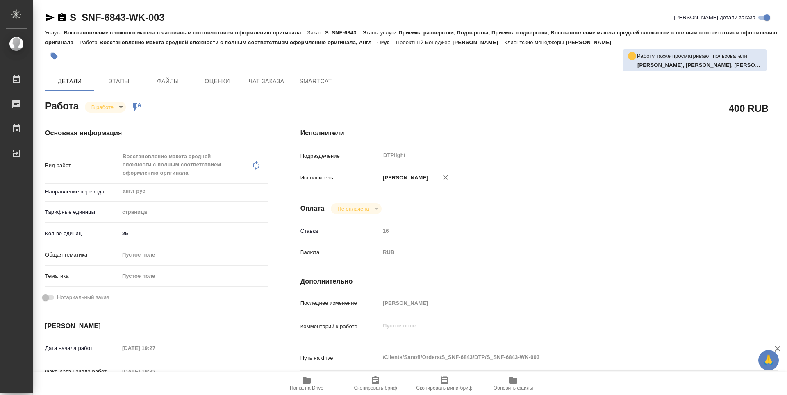
type textarea "x"
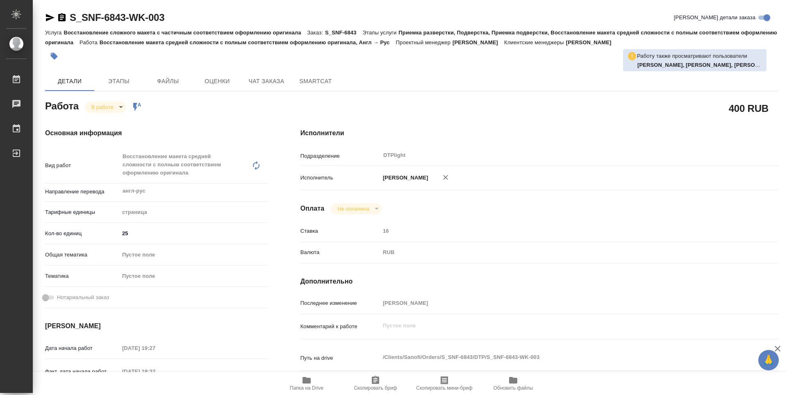
type textarea "x"
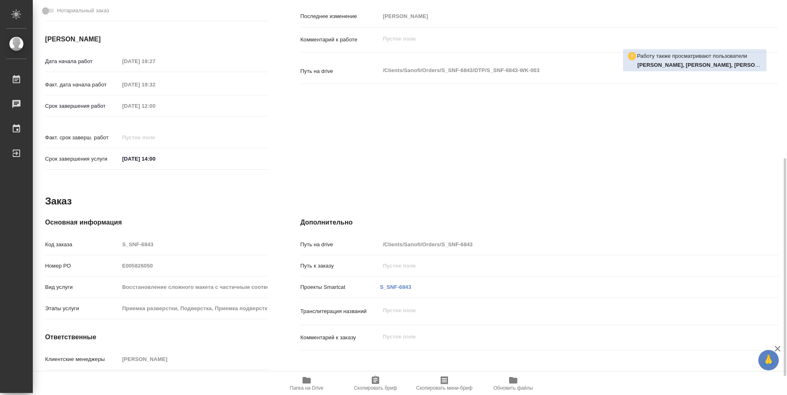
type textarea "x"
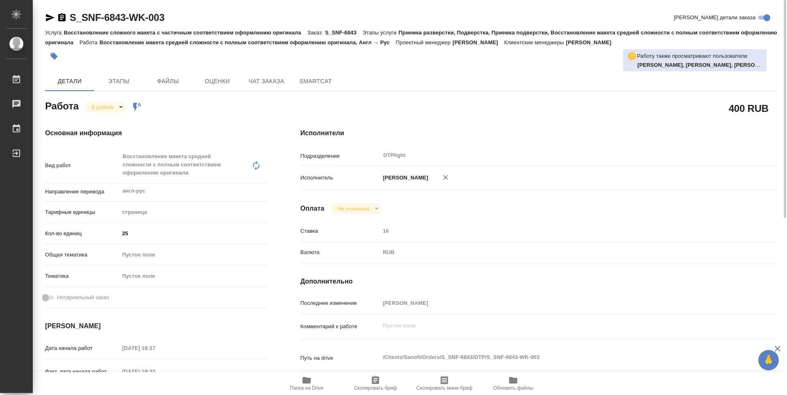
click at [59, 17] on icon "button" at bounding box center [61, 17] width 7 height 8
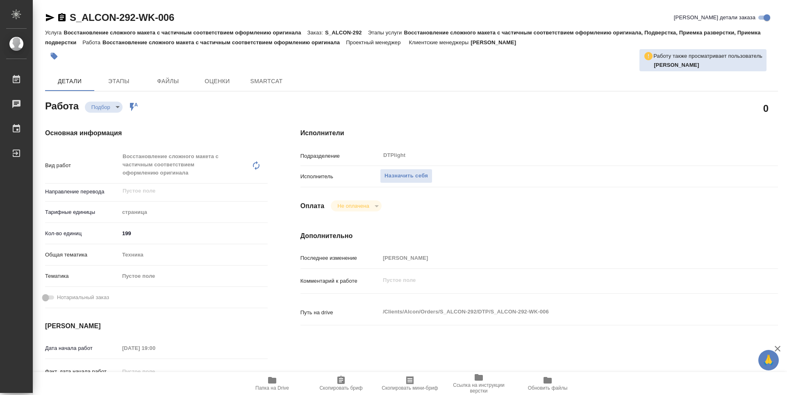
type textarea "x"
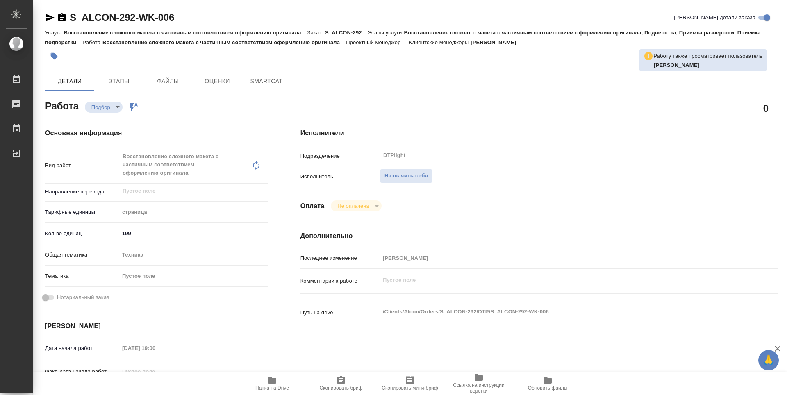
type textarea "x"
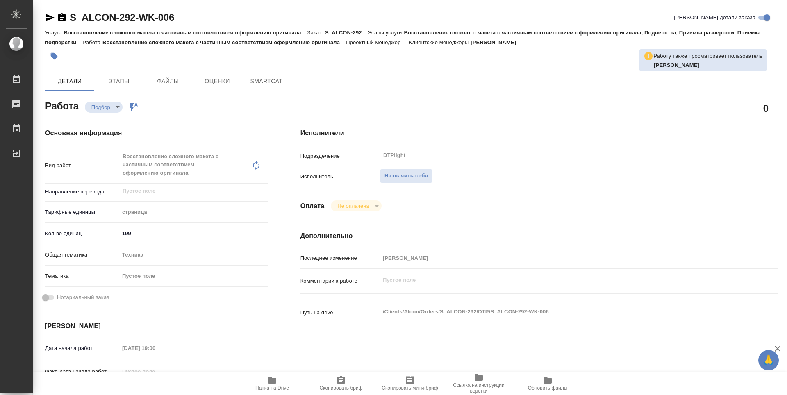
type textarea "x"
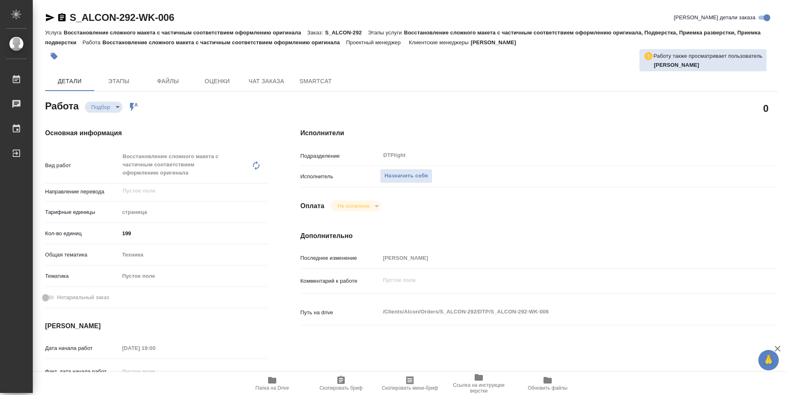
click at [269, 385] on icon "button" at bounding box center [272, 381] width 10 height 10
type textarea "x"
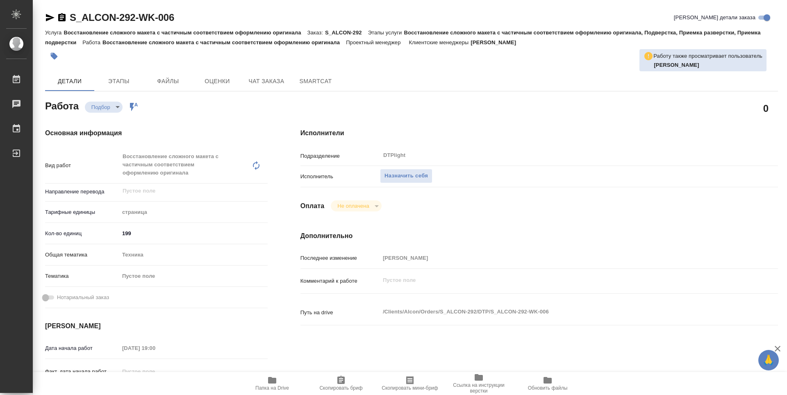
type textarea "x"
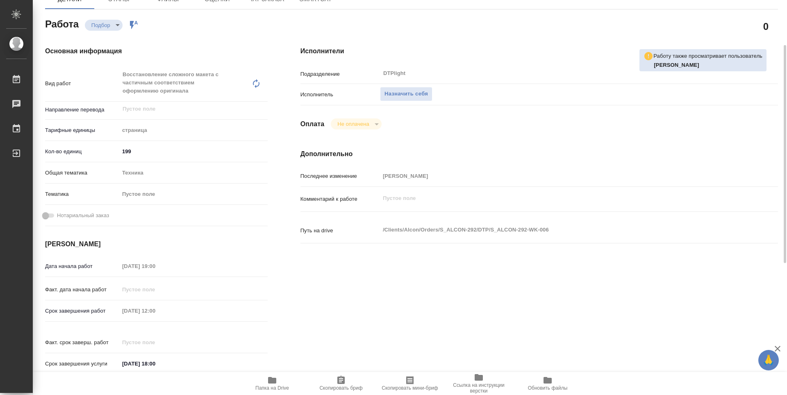
type textarea "x"
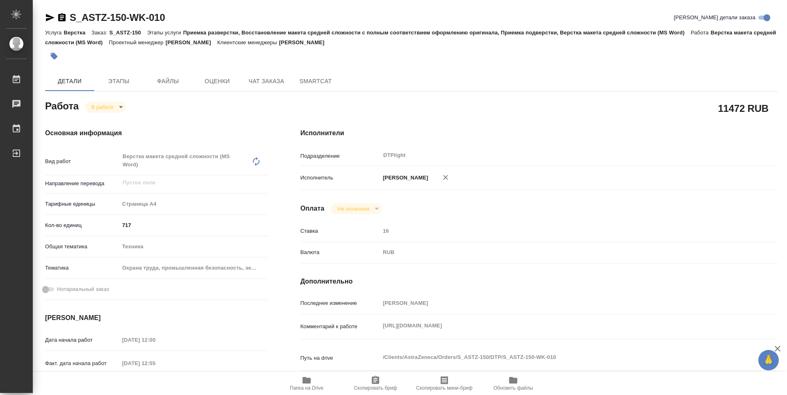
click at [365, 106] on div "11472 RUB" at bounding box center [540, 108] width 478 height 21
click at [329, 96] on div "11472 RUB" at bounding box center [539, 108] width 510 height 53
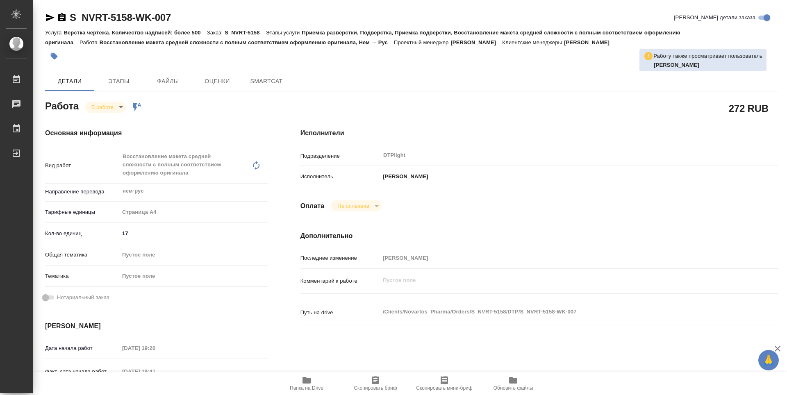
type textarea "x"
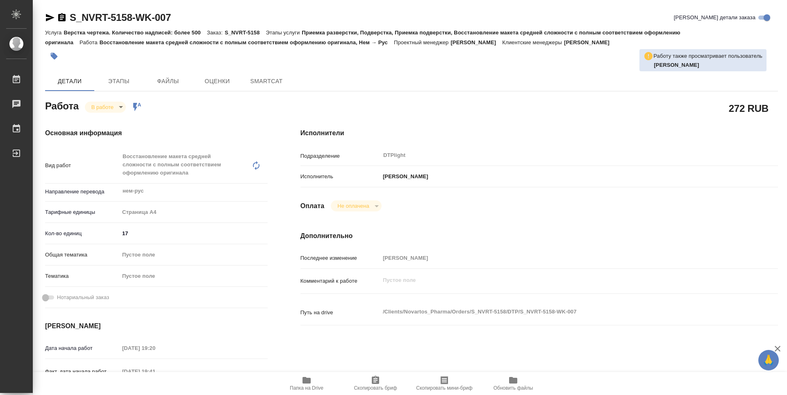
type textarea "x"
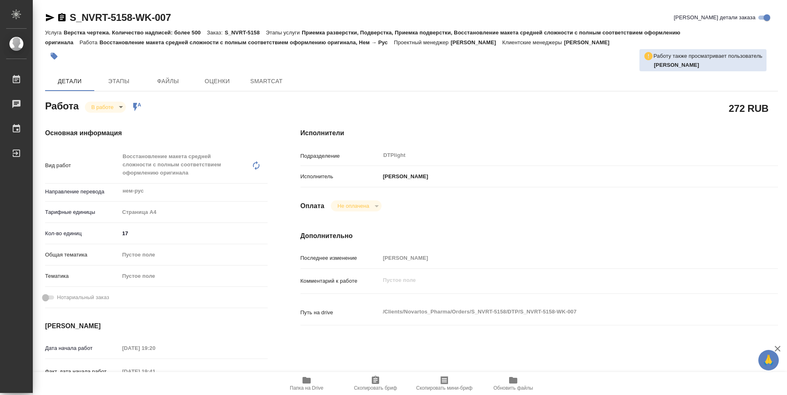
type textarea "x"
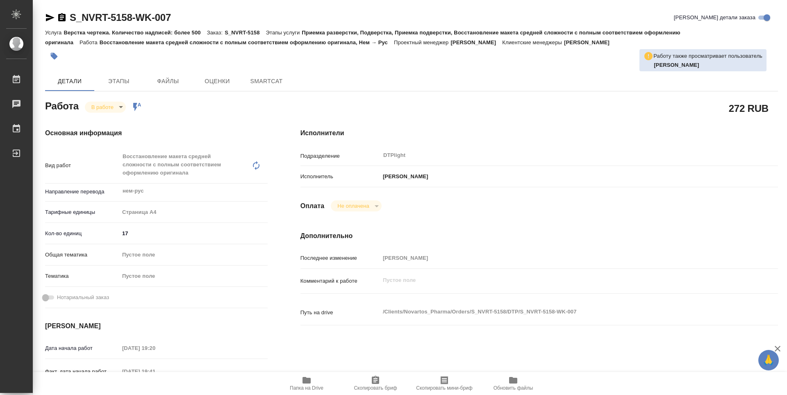
type textarea "x"
